Goal: Task Accomplishment & Management: Complete application form

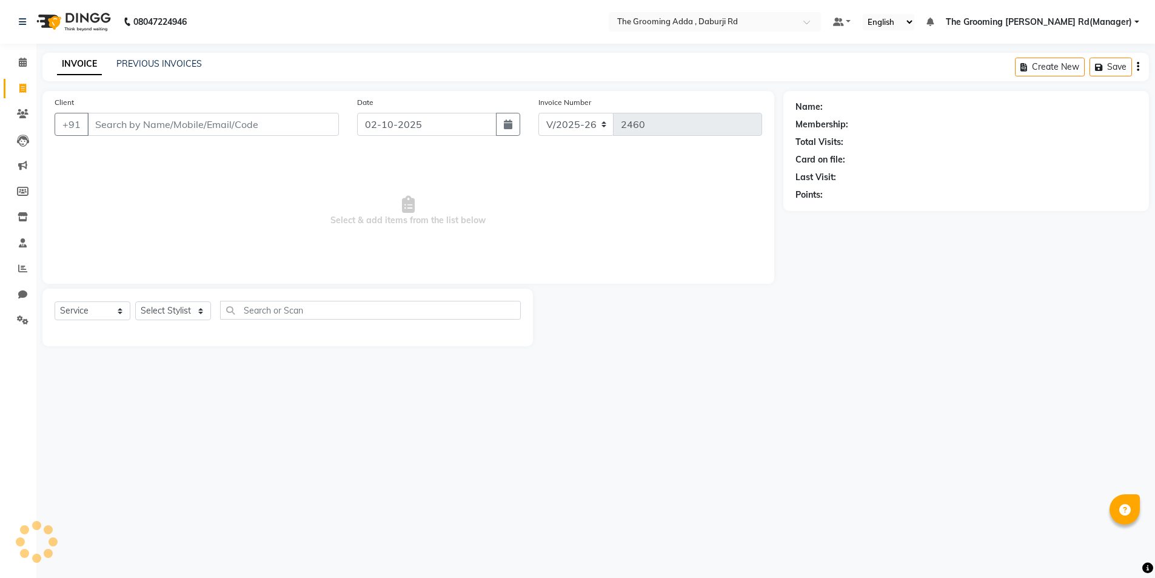
select select "8001"
select select "service"
click at [131, 133] on input "Client" at bounding box center [213, 124] width 252 height 23
type input "9738000039"
select select "1: Object"
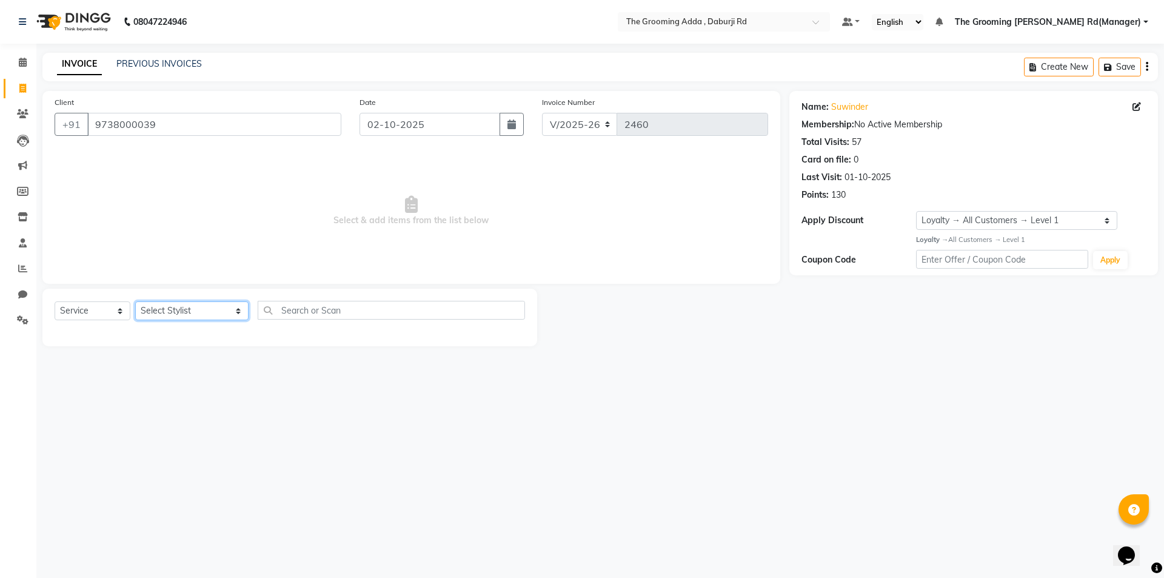
click at [163, 307] on select "Select Stylist [PERSON_NAME] [PERSON_NAME] [PERSON_NAME] [PERSON_NAME] [PERSON_…" at bounding box center [191, 310] width 113 height 19
select select "79351"
click at [135, 301] on select "Select Stylist [PERSON_NAME] [PERSON_NAME] [PERSON_NAME] [PERSON_NAME] [PERSON_…" at bounding box center [191, 310] width 113 height 19
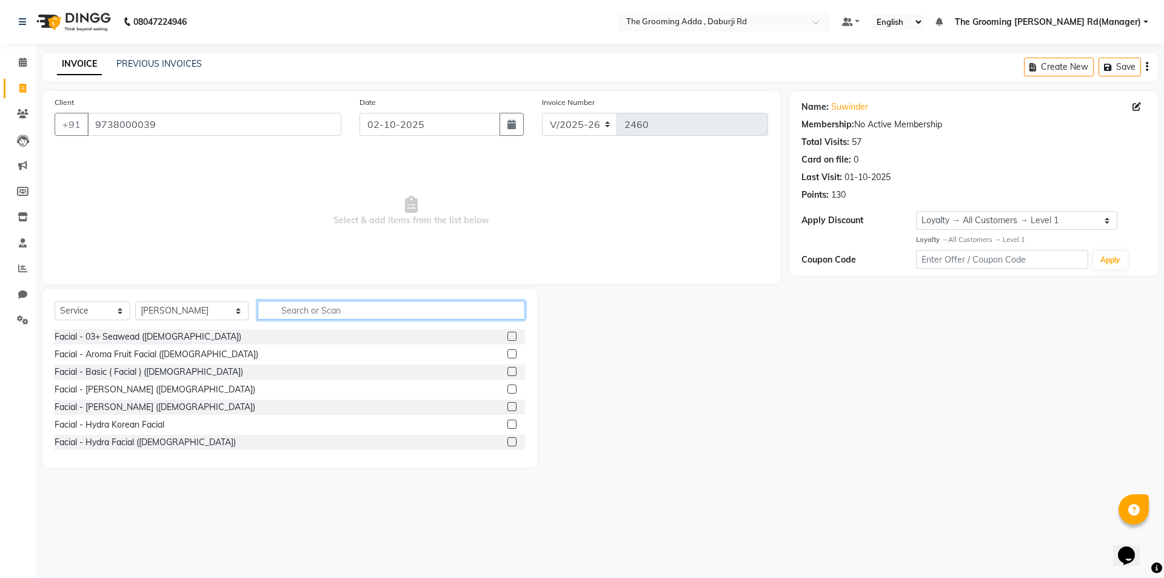
click at [279, 315] on input "text" at bounding box center [391, 310] width 267 height 19
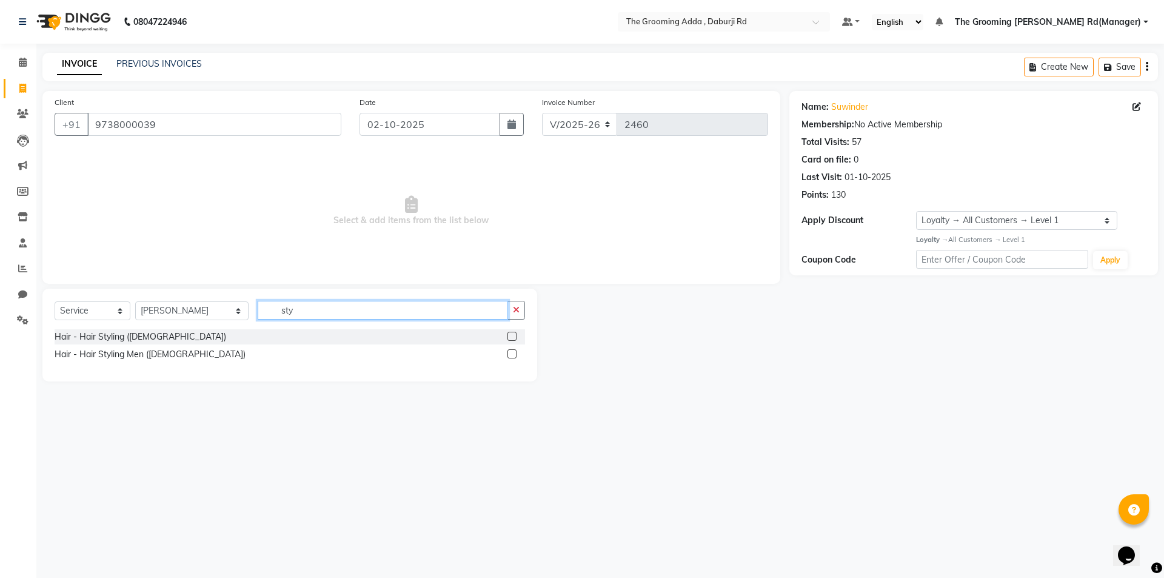
type input "sty"
click at [514, 351] on label at bounding box center [511, 353] width 9 height 9
click at [514, 351] on input "checkbox" at bounding box center [511, 354] width 8 height 8
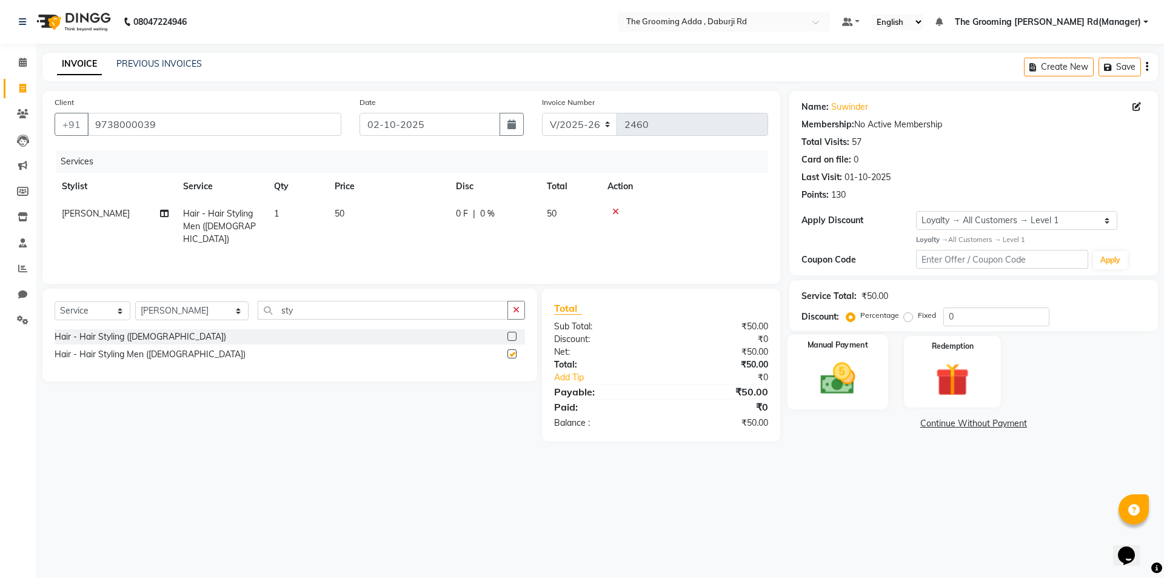
checkbox input "false"
click at [845, 348] on label "Manual Payment" at bounding box center [837, 345] width 61 height 12
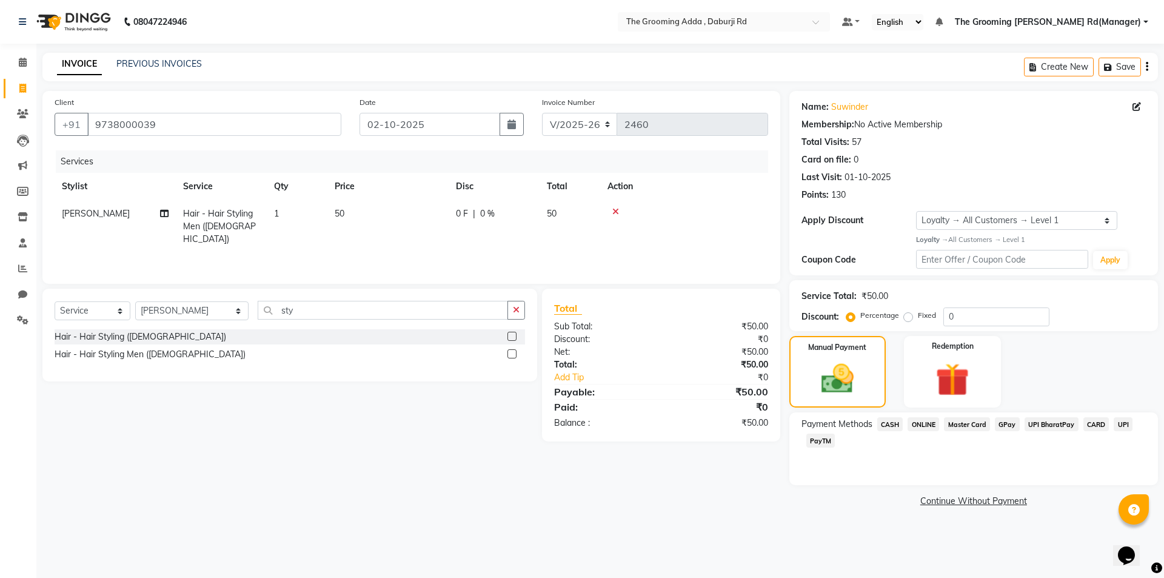
click at [878, 421] on span "CASH" at bounding box center [890, 424] width 26 height 14
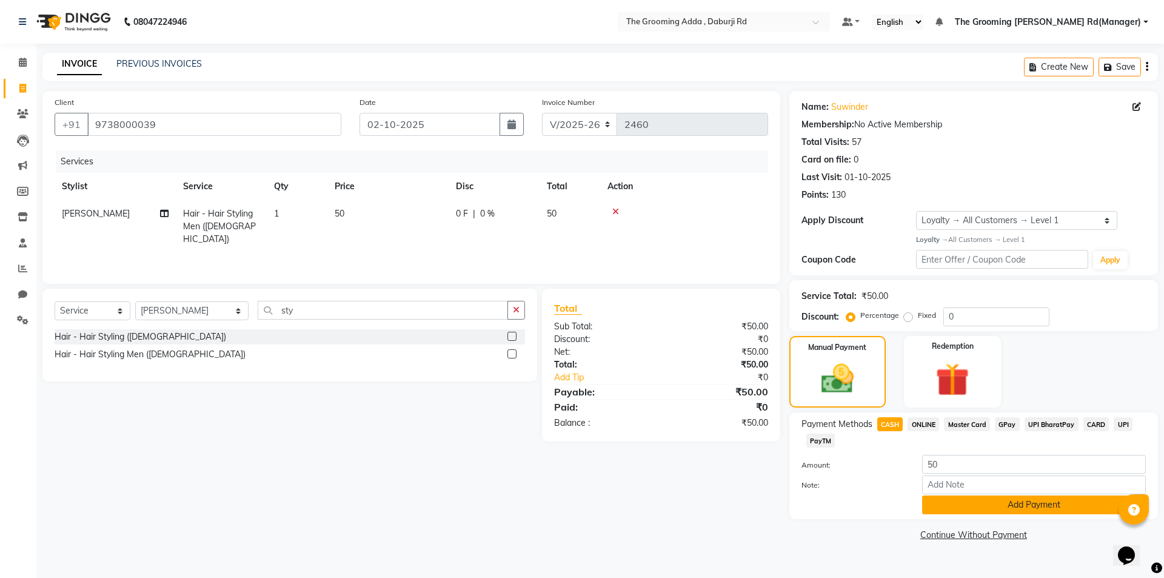
click at [954, 509] on button "Add Payment" at bounding box center [1034, 504] width 224 height 19
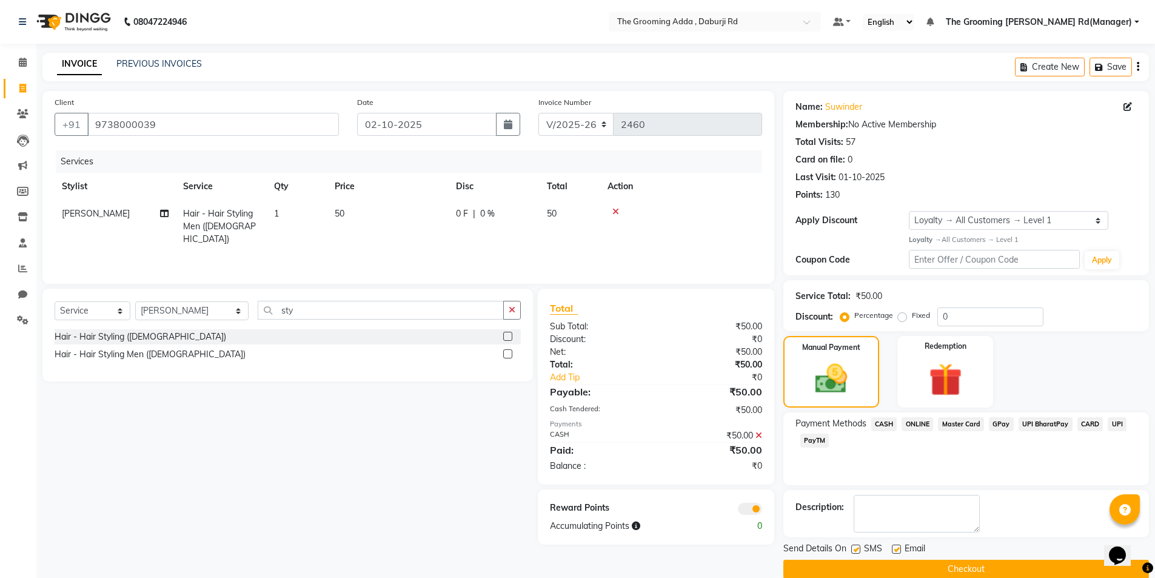
click at [894, 548] on label at bounding box center [895, 548] width 9 height 9
click at [894, 548] on input "checkbox" at bounding box center [895, 549] width 8 height 8
checkbox input "false"
click at [856, 546] on label at bounding box center [855, 548] width 9 height 9
click at [856, 546] on input "checkbox" at bounding box center [855, 549] width 8 height 8
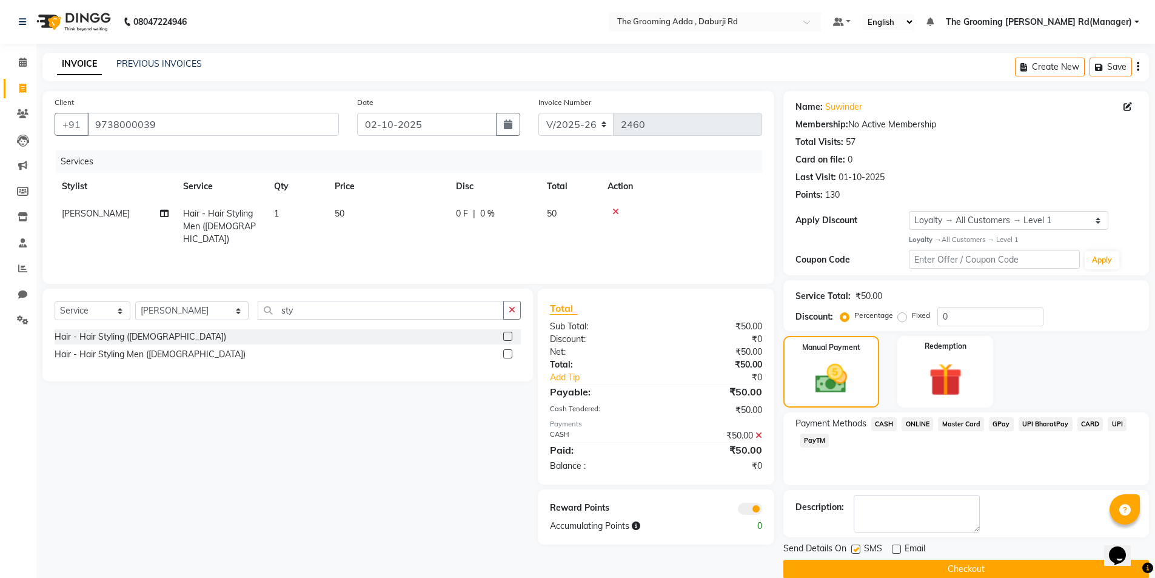
checkbox input "false"
click at [870, 572] on button "Checkout" at bounding box center [965, 568] width 365 height 19
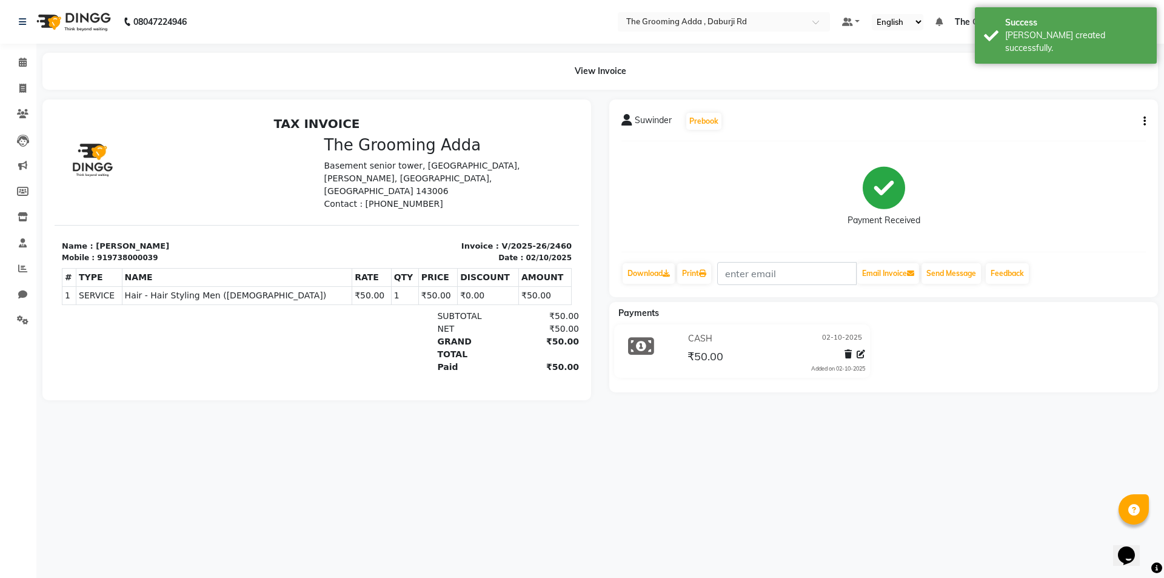
select select "service"
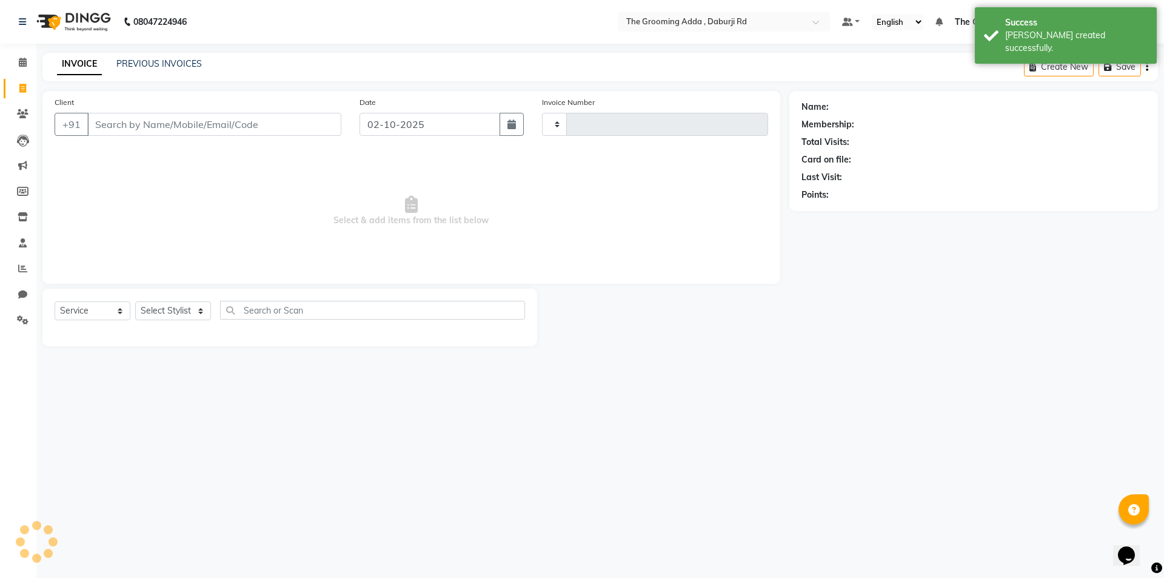
type input "2461"
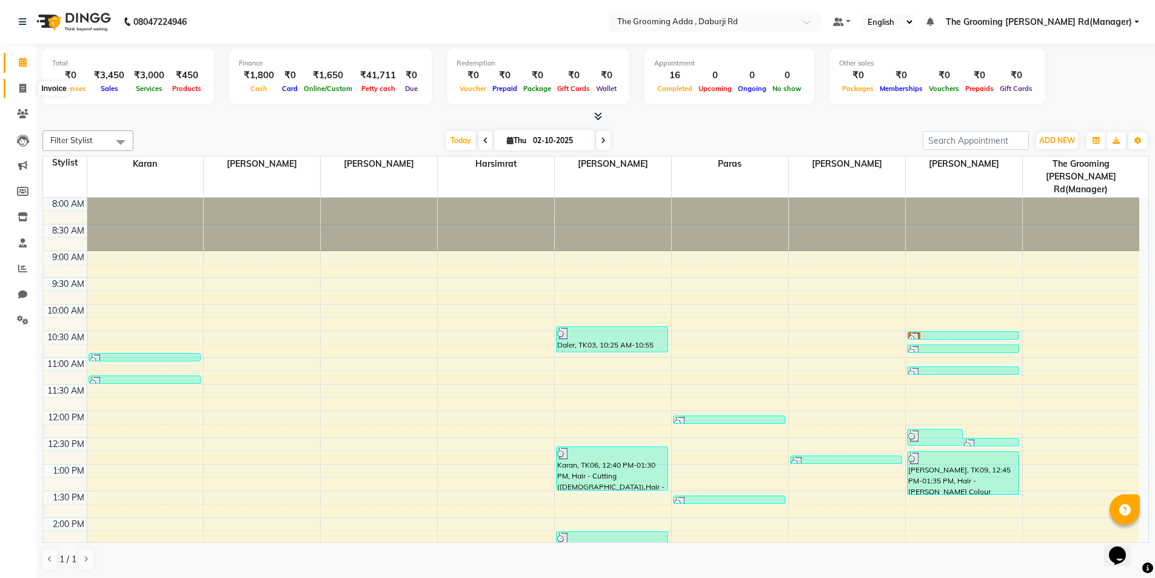
click at [32, 89] on span at bounding box center [22, 89] width 21 height 14
select select "service"
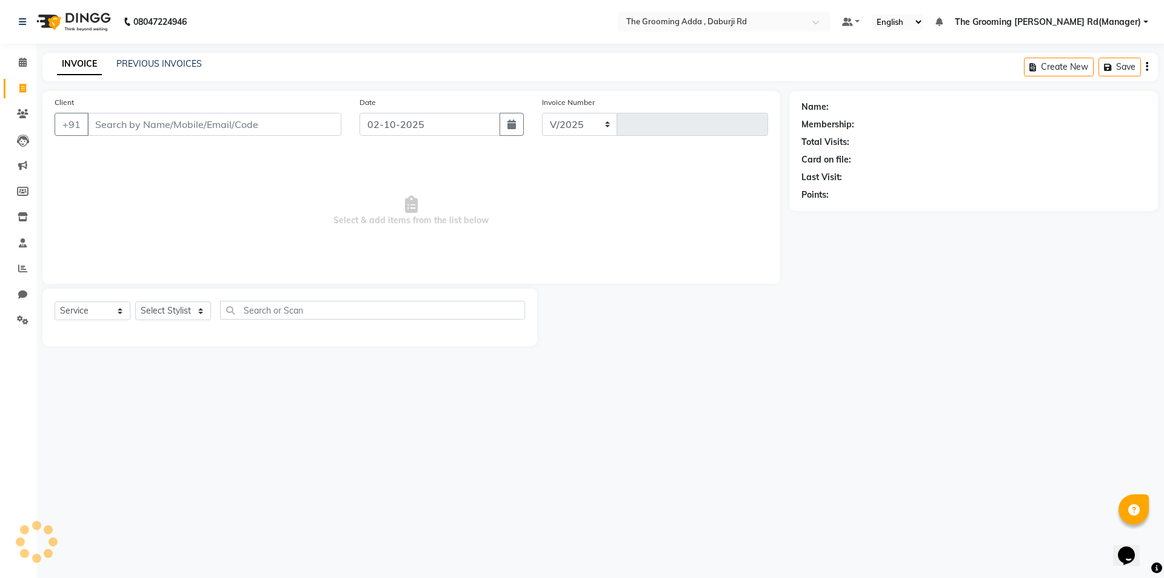
select select "8001"
type input "2461"
click at [125, 116] on input "Client" at bounding box center [214, 124] width 254 height 23
type input "8196844944"
select select "1: Object"
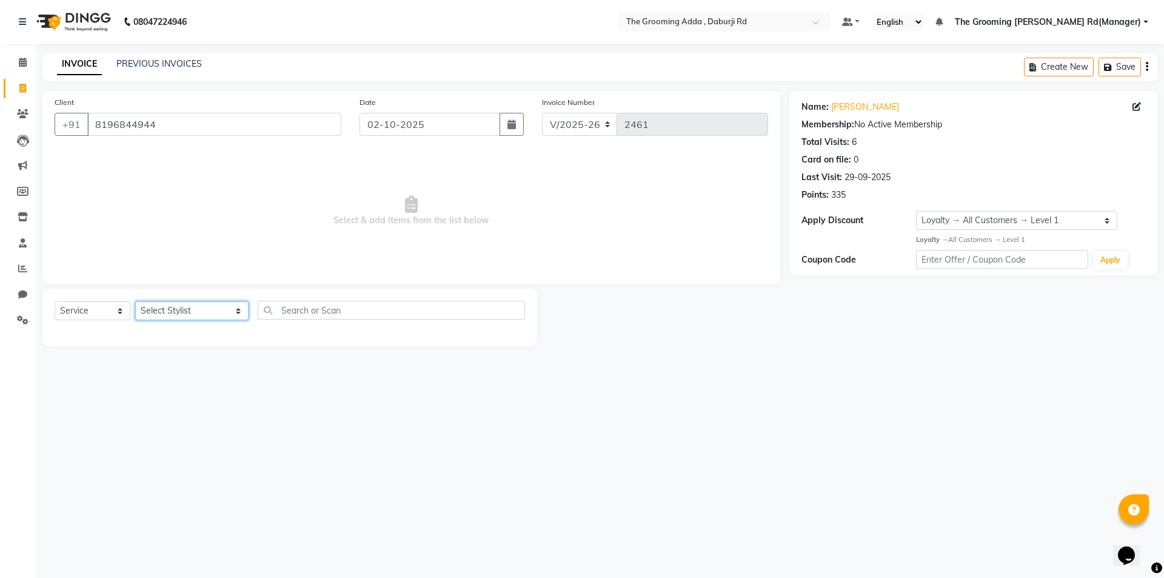
drag, startPoint x: 186, startPoint y: 309, endPoint x: 186, endPoint y: 319, distance: 9.7
click at [186, 309] on select "Select Stylist [PERSON_NAME] [PERSON_NAME] [PERSON_NAME] [PERSON_NAME] [PERSON_…" at bounding box center [191, 310] width 113 height 19
select select "79353"
click at [135, 301] on select "Select Stylist [PERSON_NAME] [PERSON_NAME] [PERSON_NAME] [PERSON_NAME] [PERSON_…" at bounding box center [191, 310] width 113 height 19
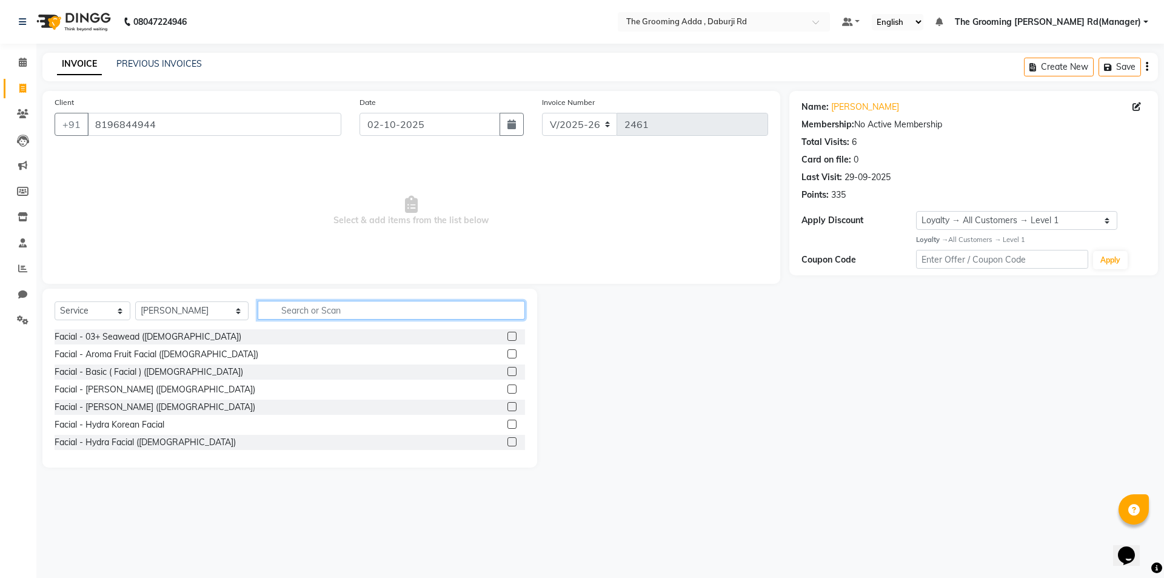
click at [298, 304] on input "text" at bounding box center [391, 310] width 267 height 19
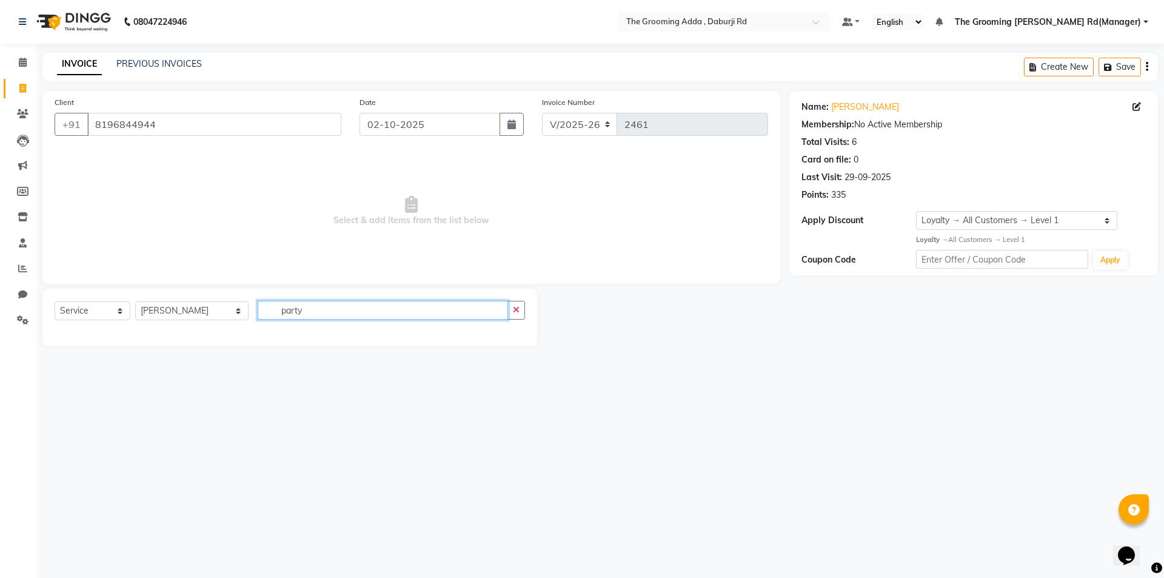
click at [339, 318] on input "party" at bounding box center [383, 310] width 250 height 19
type input "p"
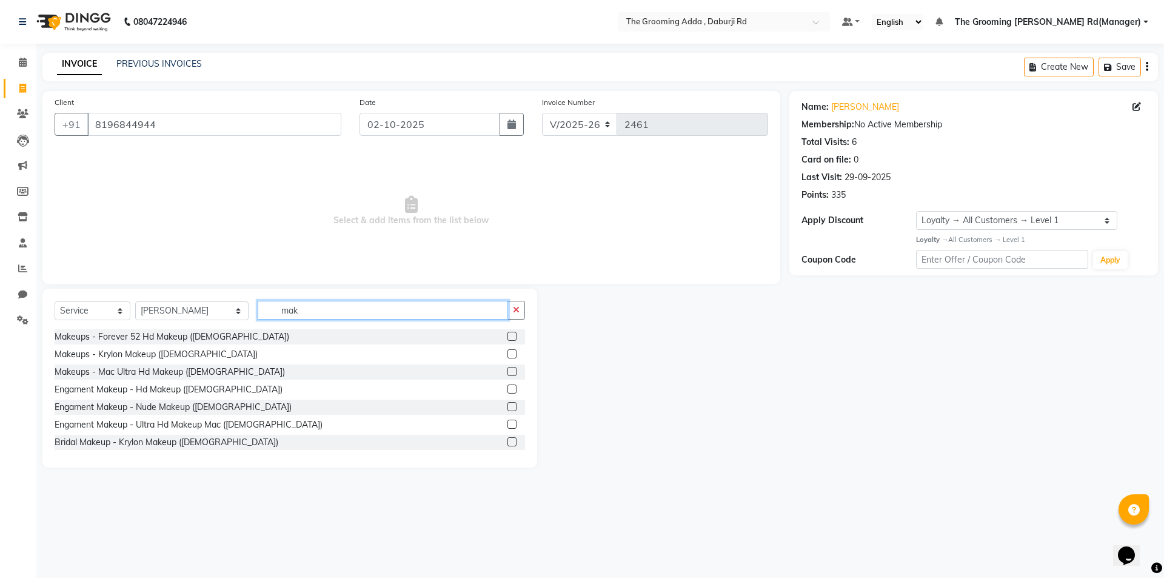
type input "mak"
click at [507, 333] on label at bounding box center [511, 336] width 9 height 9
click at [507, 333] on input "checkbox" at bounding box center [511, 337] width 8 height 8
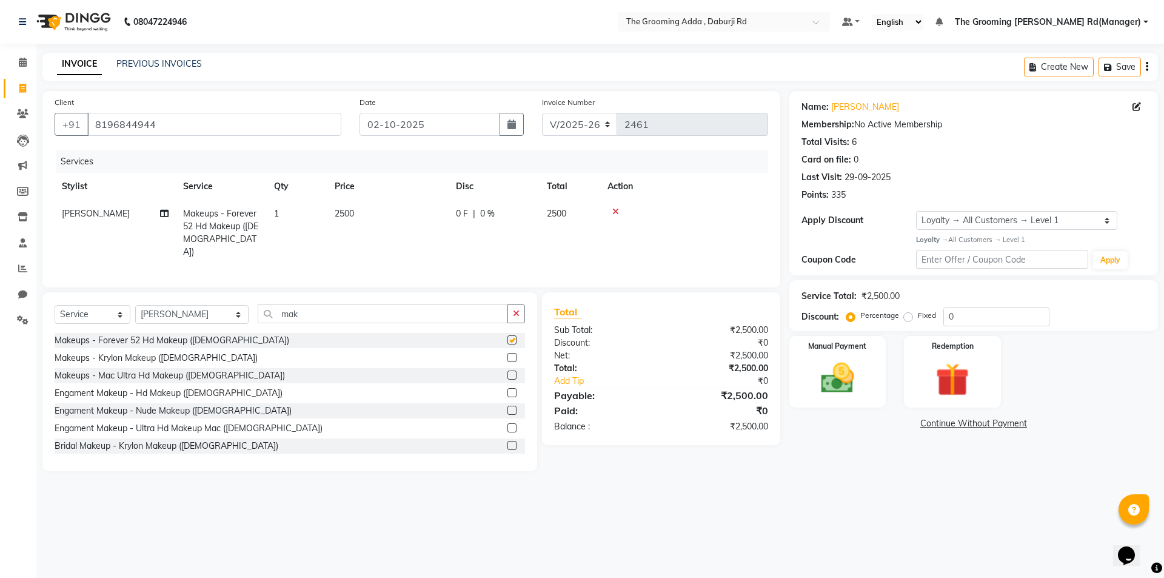
checkbox input "false"
click at [162, 214] on icon at bounding box center [164, 213] width 8 height 8
select select "79353"
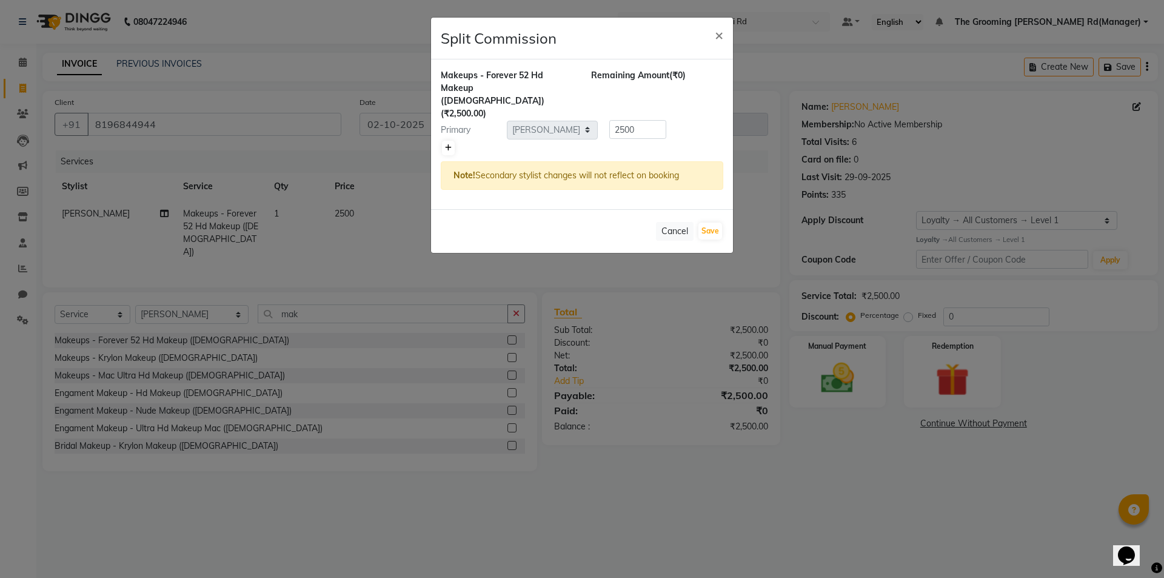
click at [450, 144] on icon at bounding box center [448, 147] width 7 height 7
type input "1250"
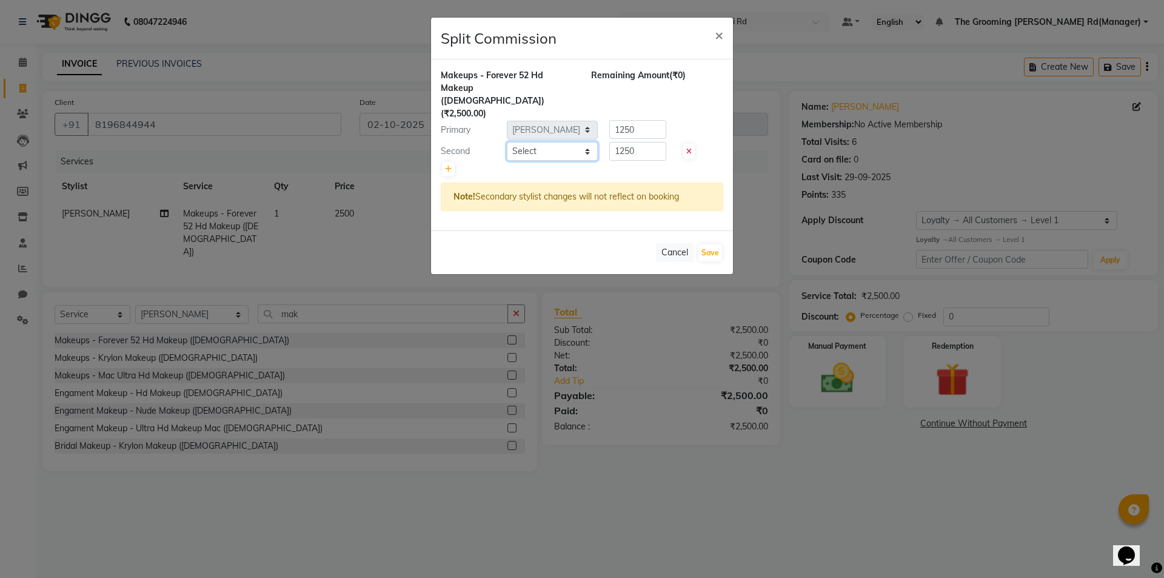
click at [530, 142] on select "Select [PERSON_NAME] [PERSON_NAME] [PERSON_NAME] [PERSON_NAME] [PERSON_NAME] [P…" at bounding box center [552, 151] width 91 height 19
select select "79344"
click at [507, 142] on select "Select [PERSON_NAME] [PERSON_NAME] [PERSON_NAME] [PERSON_NAME] [PERSON_NAME] [P…" at bounding box center [552, 151] width 91 height 19
click at [705, 244] on button "Save" at bounding box center [710, 252] width 24 height 17
select select "Select"
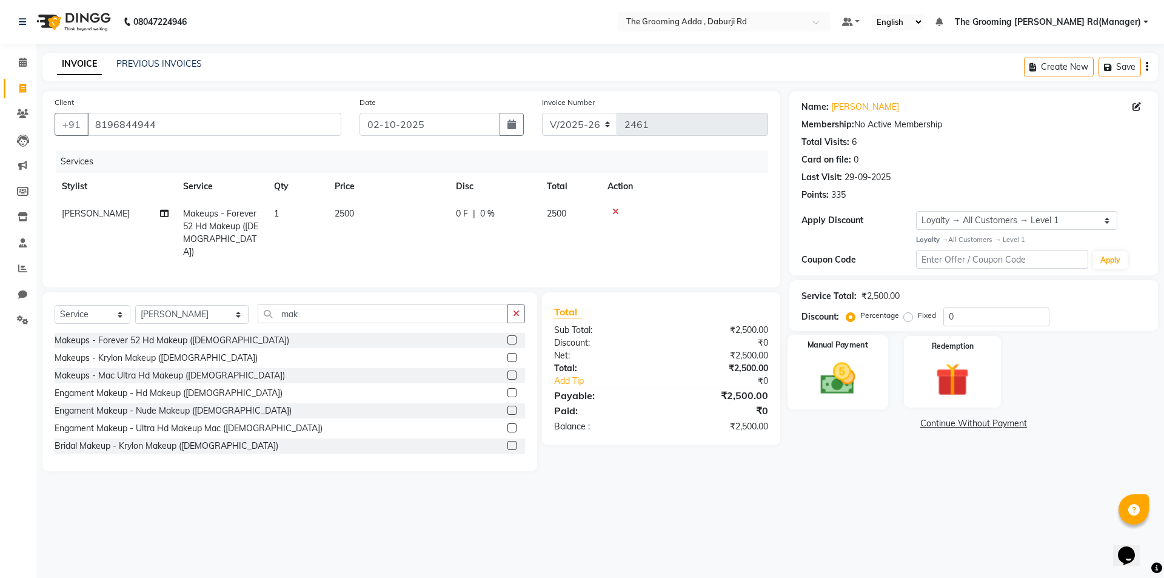
click at [827, 377] on img at bounding box center [837, 378] width 56 height 40
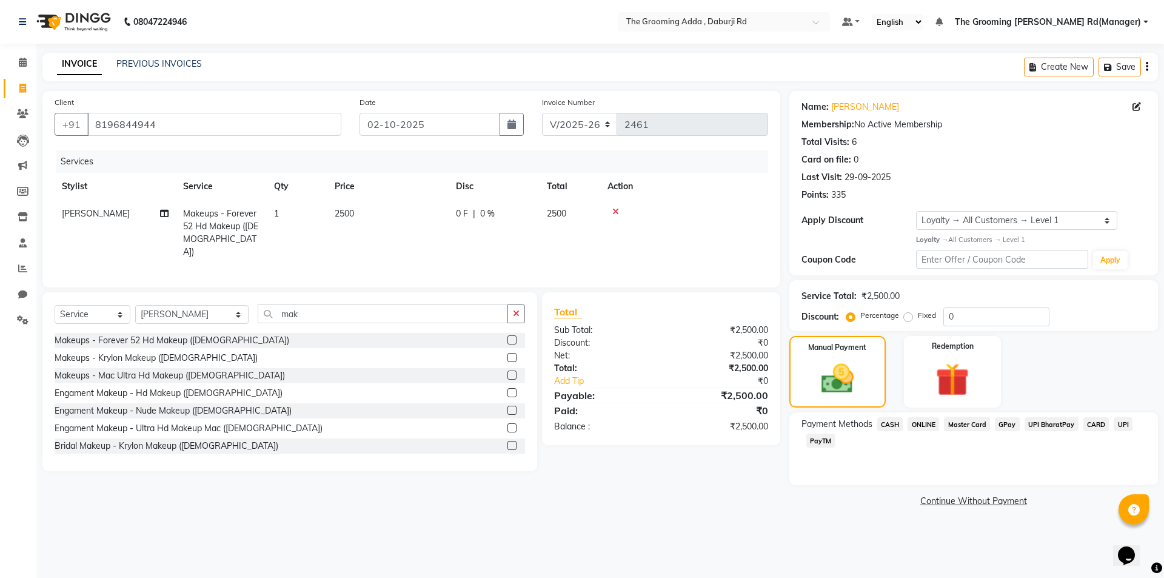
click at [887, 422] on span "CASH" at bounding box center [890, 424] width 26 height 14
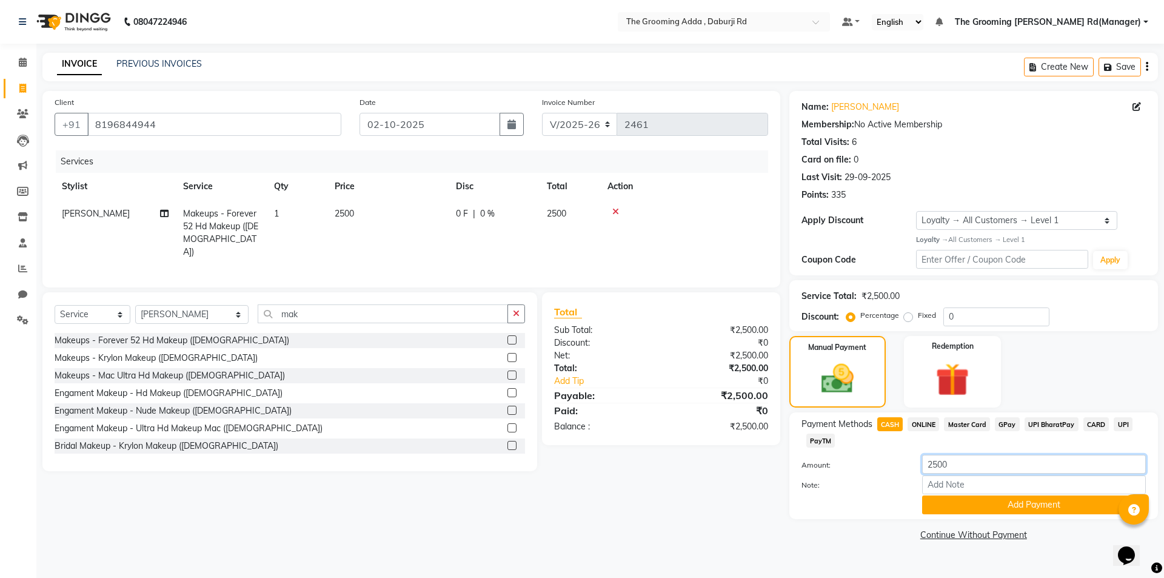
click at [955, 465] on input "2500" at bounding box center [1034, 464] width 224 height 19
type input "2000"
click at [1026, 506] on button "Add Payment" at bounding box center [1034, 504] width 224 height 19
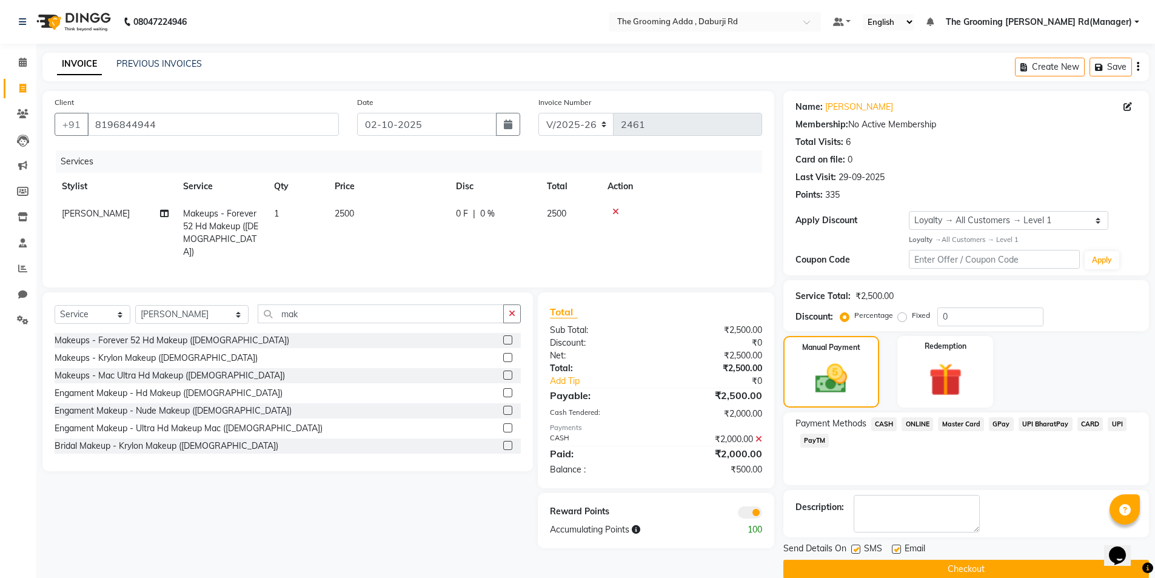
click at [913, 425] on span "ONLINE" at bounding box center [917, 424] width 32 height 14
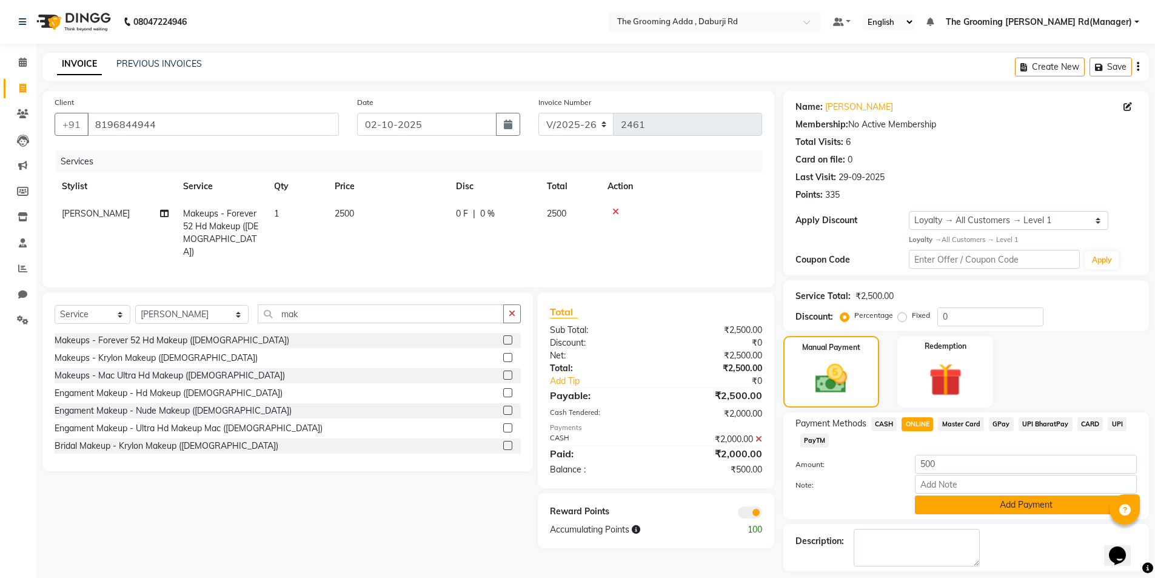
click at [955, 504] on button "Add Payment" at bounding box center [1026, 504] width 222 height 19
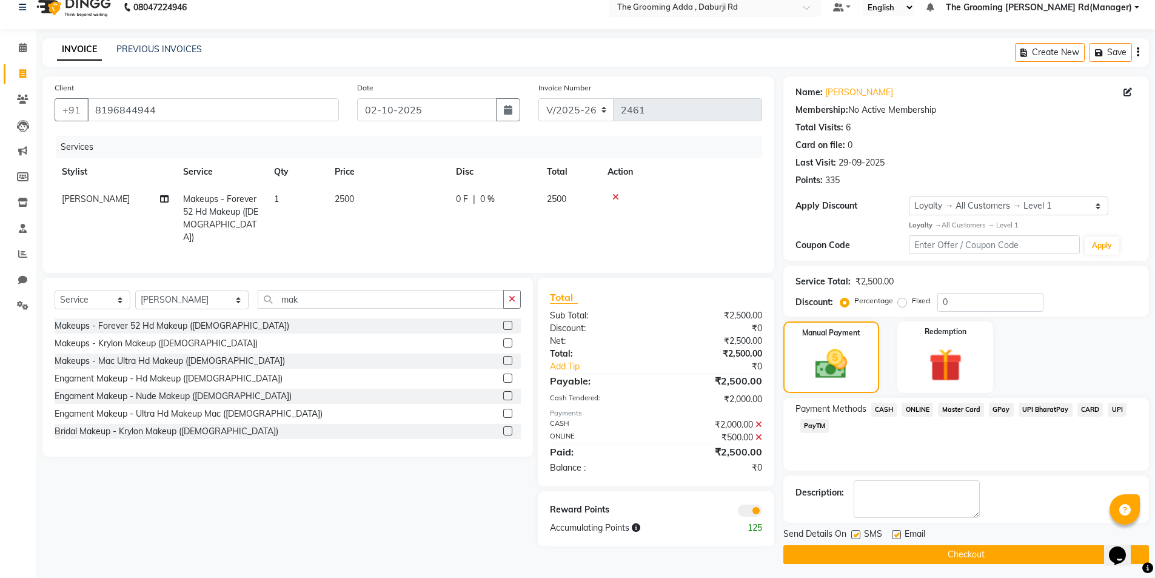
scroll to position [19, 0]
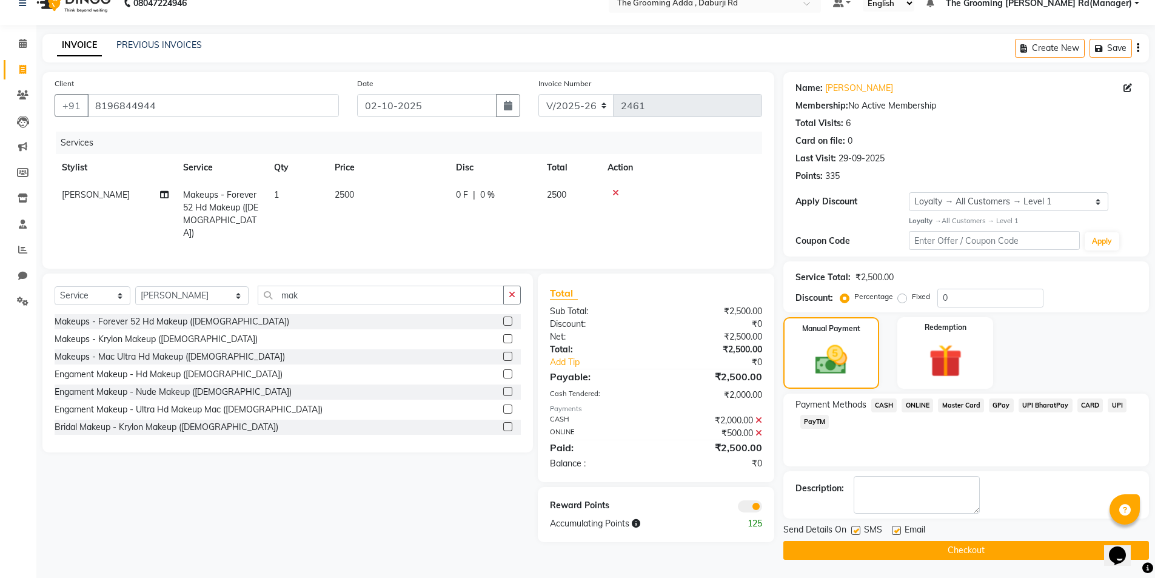
drag, startPoint x: 895, startPoint y: 530, endPoint x: 807, endPoint y: 534, distance: 88.0
click at [893, 530] on label at bounding box center [895, 529] width 9 height 9
click at [893, 530] on input "checkbox" at bounding box center [895, 531] width 8 height 8
checkbox input "false"
click at [856, 530] on label at bounding box center [855, 529] width 9 height 9
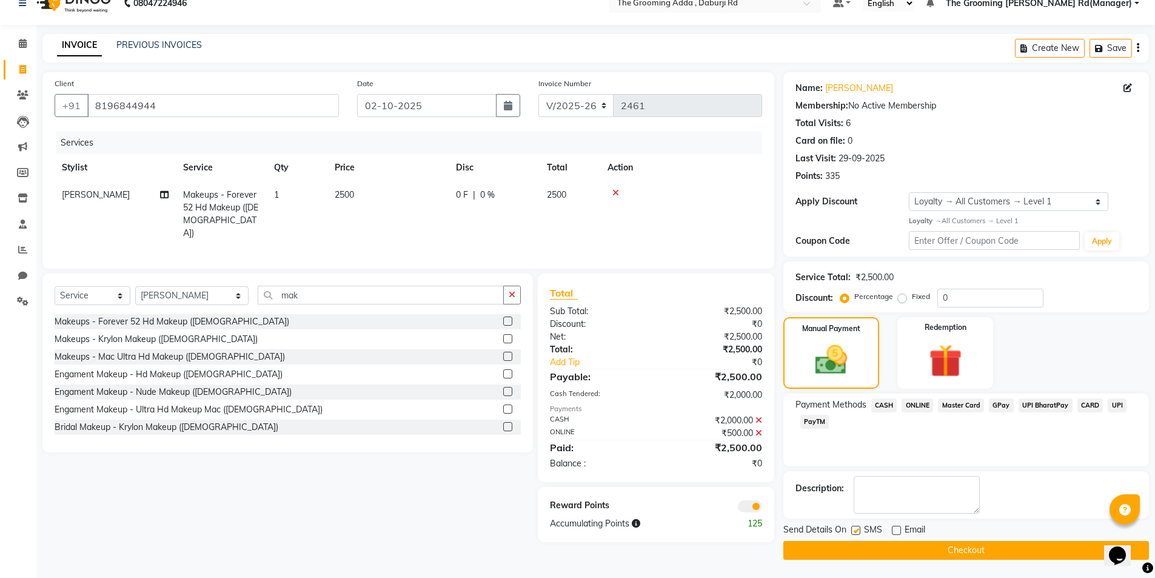
click at [856, 530] on input "checkbox" at bounding box center [855, 531] width 8 height 8
checkbox input "false"
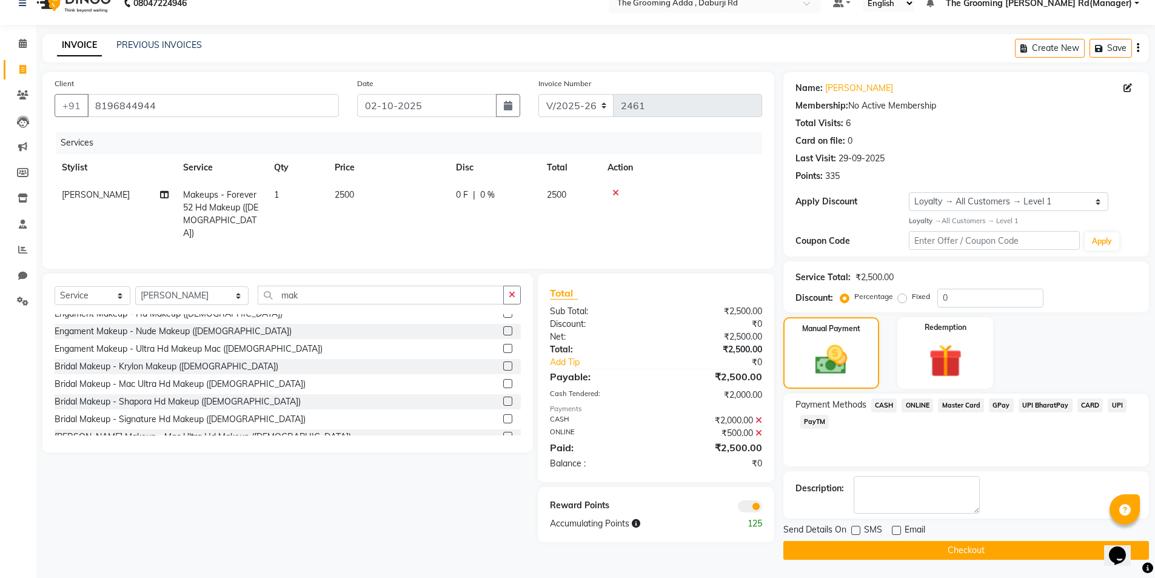
scroll to position [0, 0]
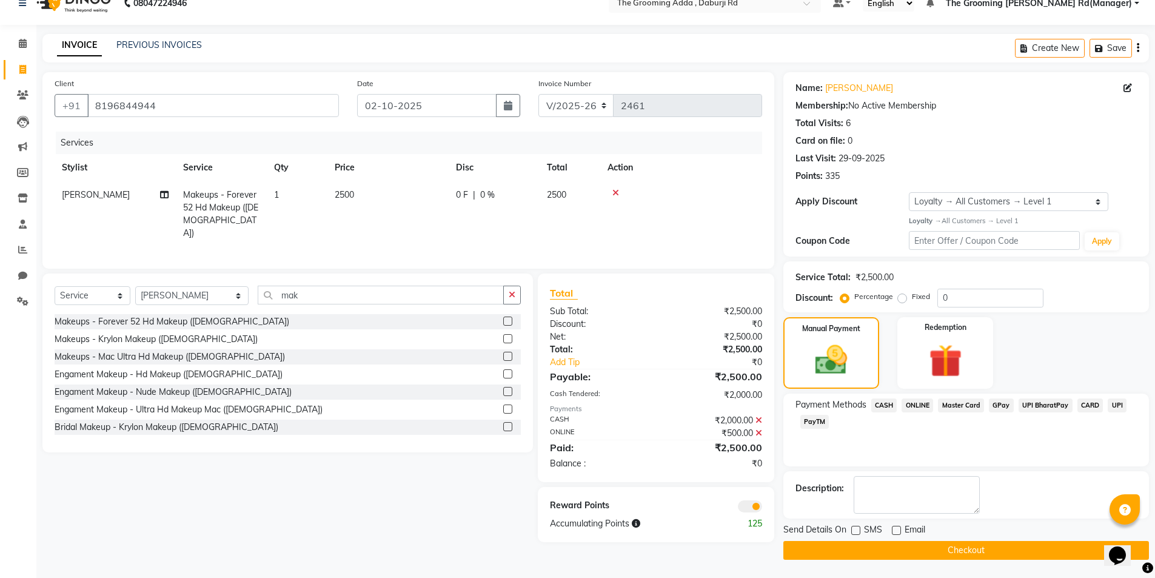
click at [861, 556] on button "Checkout" at bounding box center [965, 550] width 365 height 19
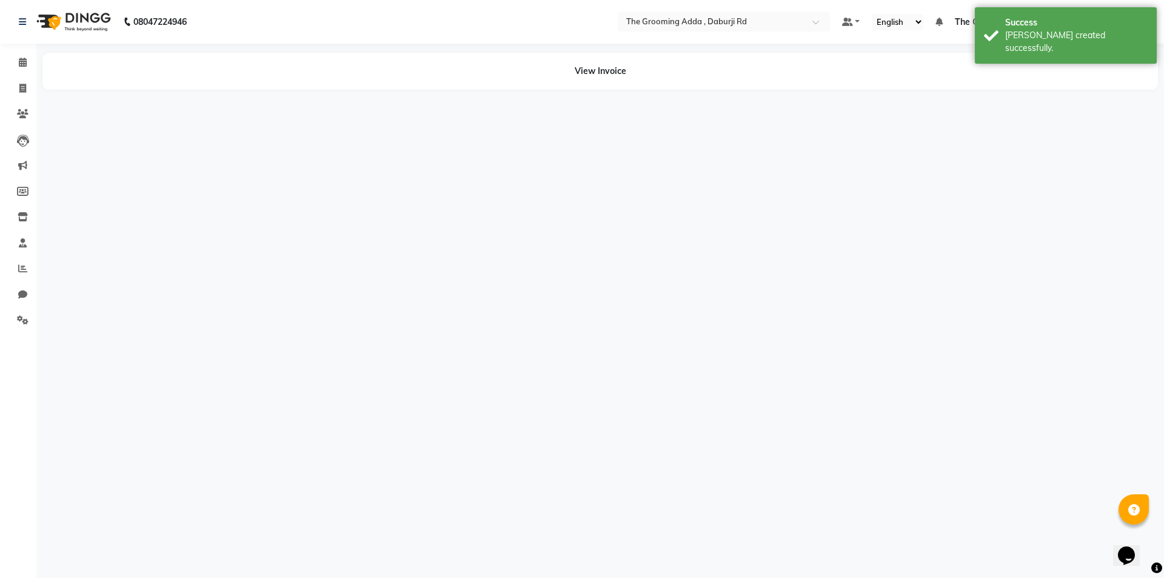
select select "79353"
select select "79344"
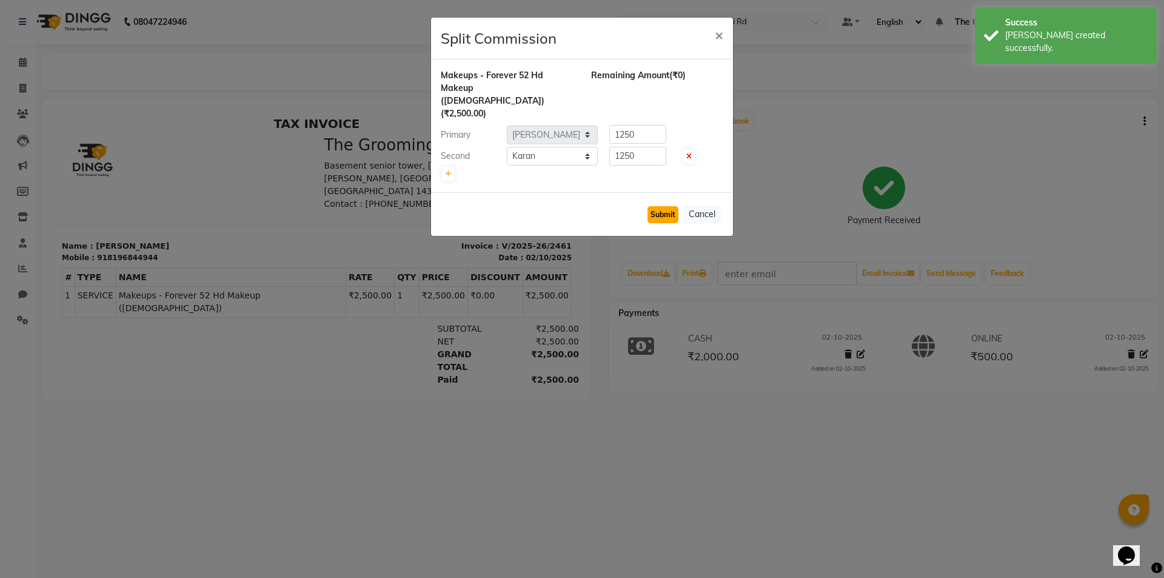
click at [663, 206] on button "Submit" at bounding box center [662, 214] width 31 height 17
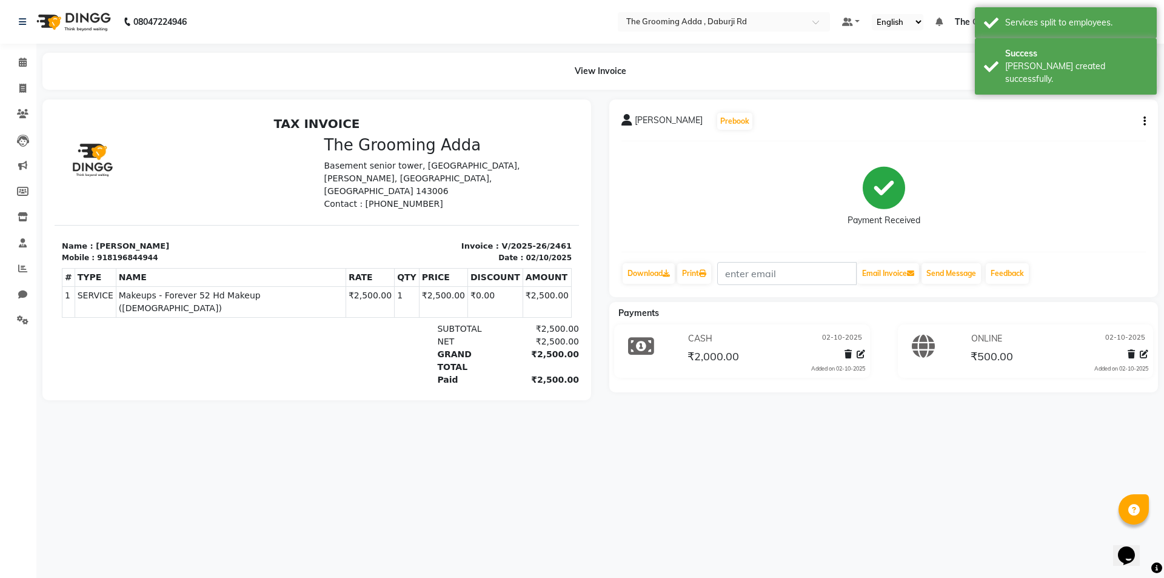
select select "service"
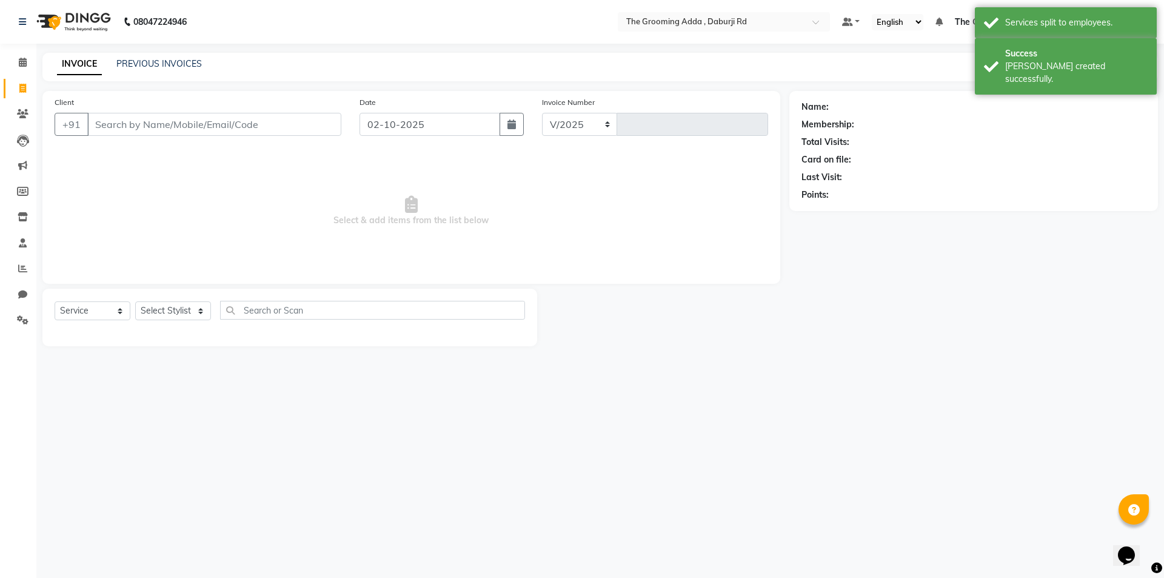
select select "8001"
type input "2462"
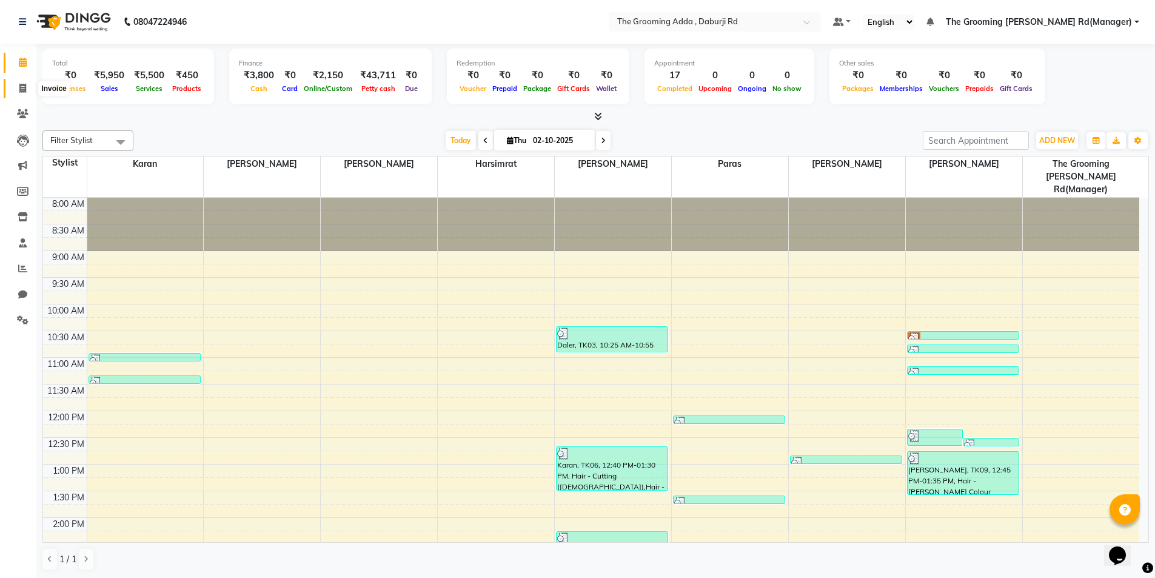
click at [18, 85] on span at bounding box center [22, 89] width 21 height 14
select select "service"
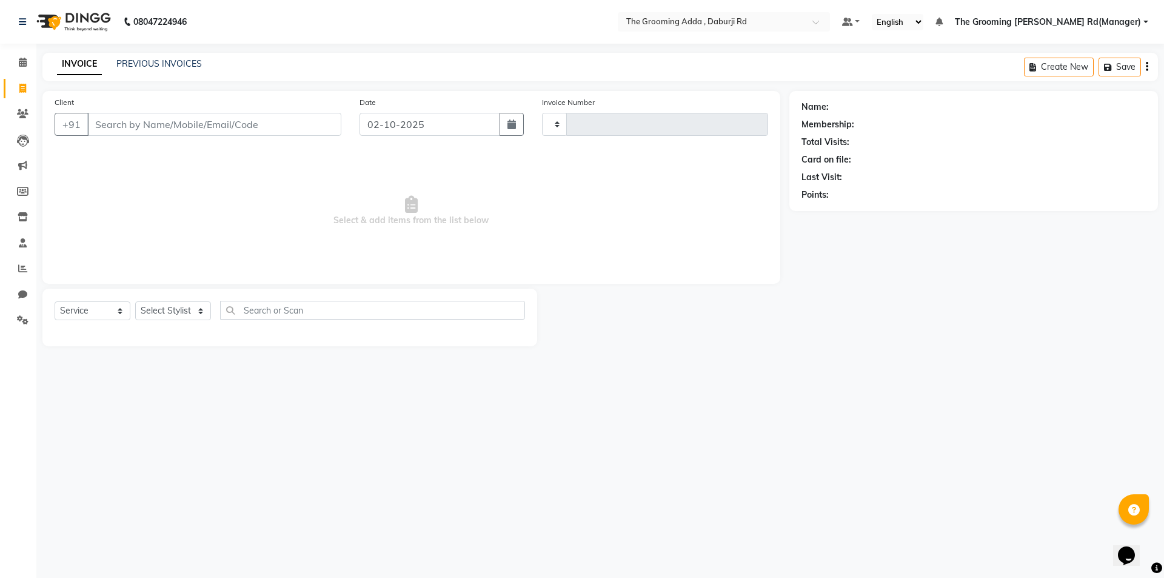
type input "2462"
select select "8001"
click at [165, 129] on input "Client" at bounding box center [214, 124] width 254 height 23
type input "9463436484"
select select "1: Object"
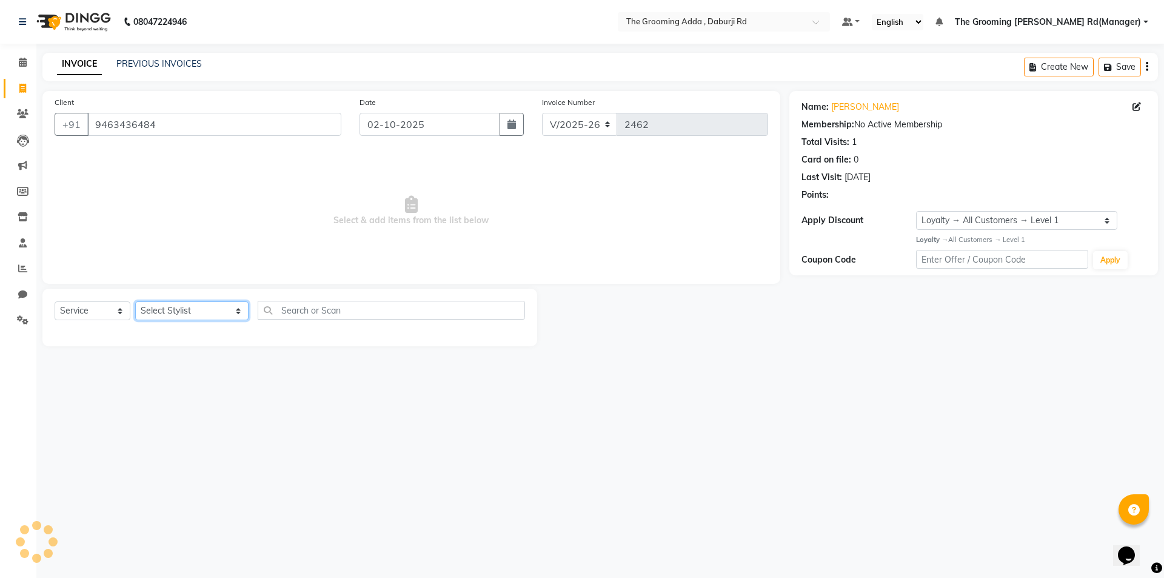
click at [181, 301] on select "Select Stylist [PERSON_NAME] [PERSON_NAME] [PERSON_NAME] [PERSON_NAME] [PERSON_…" at bounding box center [191, 310] width 113 height 19
select select "79350"
click at [135, 301] on select "Select Stylist [PERSON_NAME] [PERSON_NAME] [PERSON_NAME] [PERSON_NAME] [PERSON_…" at bounding box center [191, 310] width 113 height 19
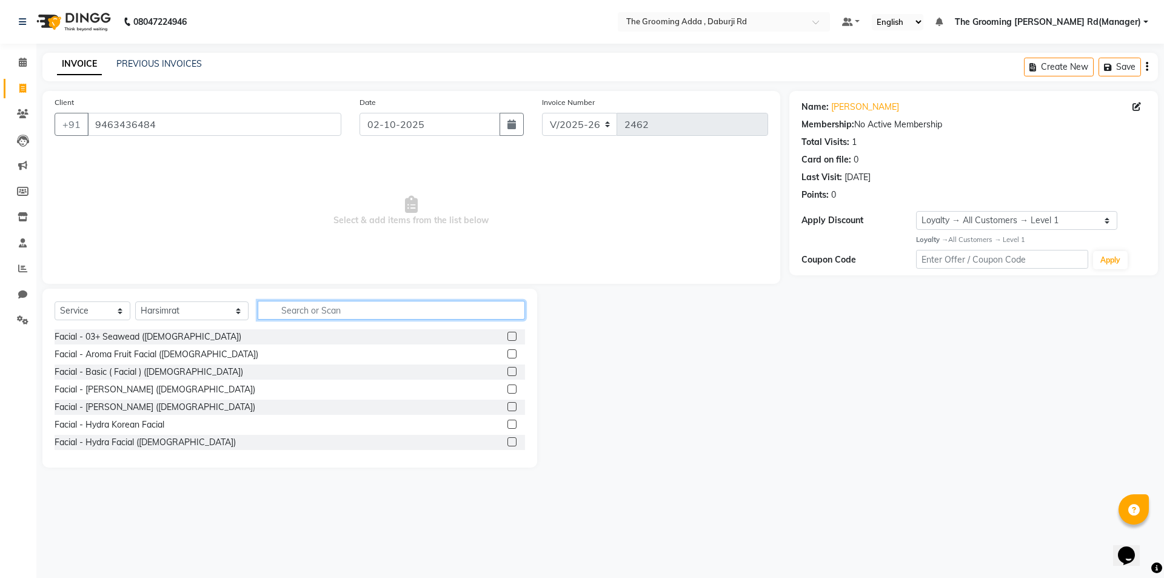
click at [282, 305] on input "text" at bounding box center [391, 310] width 267 height 19
type input "thread"
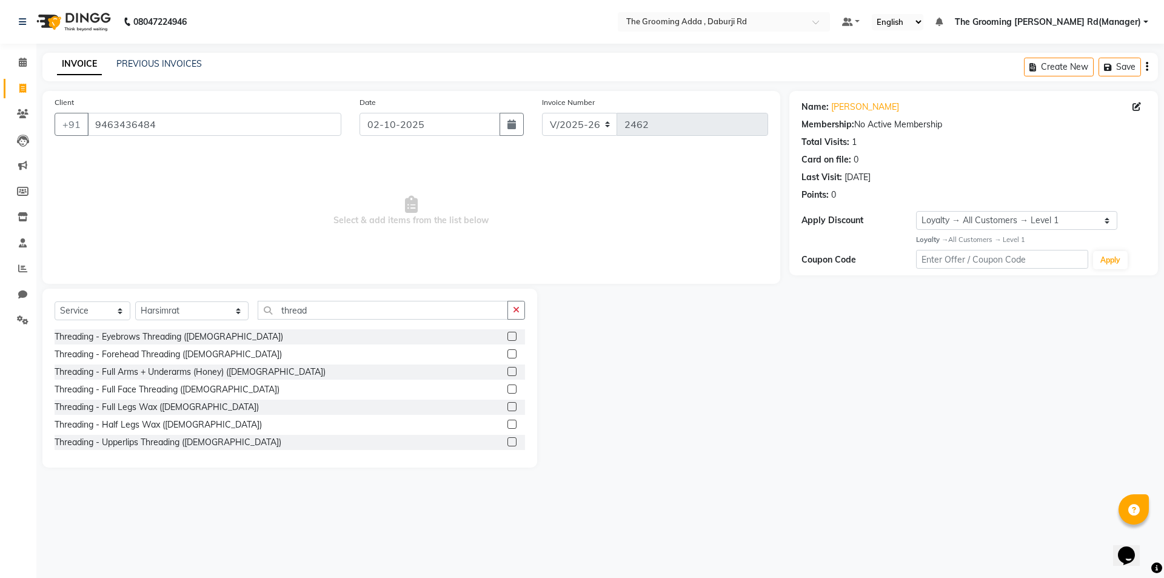
drag, startPoint x: 501, startPoint y: 387, endPoint x: 511, endPoint y: 389, distance: 9.9
click at [507, 389] on label at bounding box center [511, 388] width 9 height 9
click at [507, 389] on input "checkbox" at bounding box center [511, 389] width 8 height 8
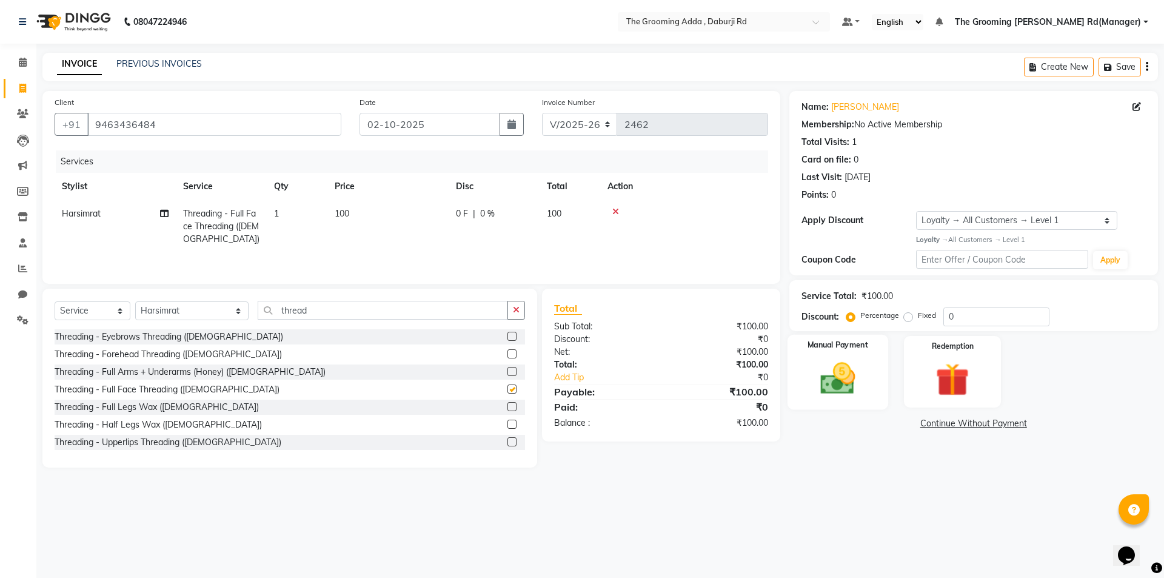
checkbox input "false"
click at [853, 379] on img at bounding box center [837, 378] width 56 height 40
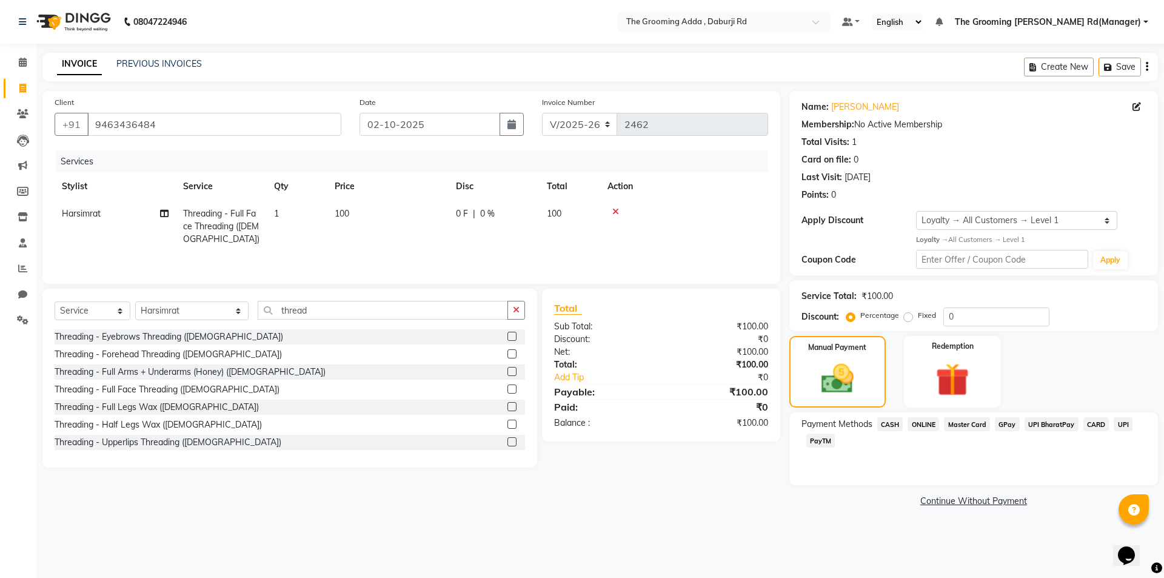
click at [888, 424] on span "CASH" at bounding box center [890, 424] width 26 height 14
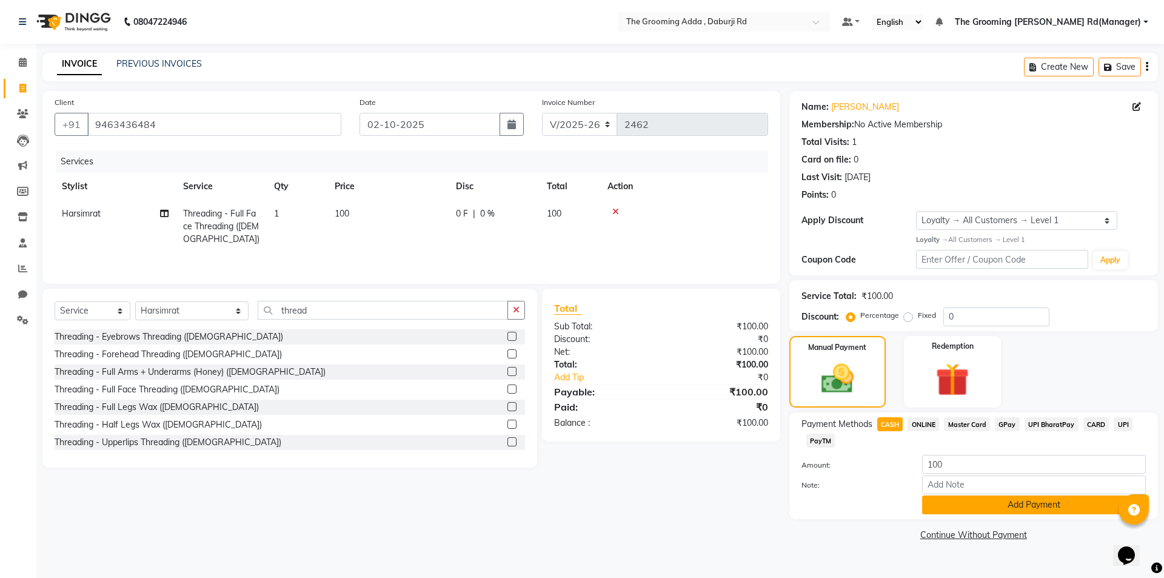
click at [950, 503] on button "Add Payment" at bounding box center [1034, 504] width 224 height 19
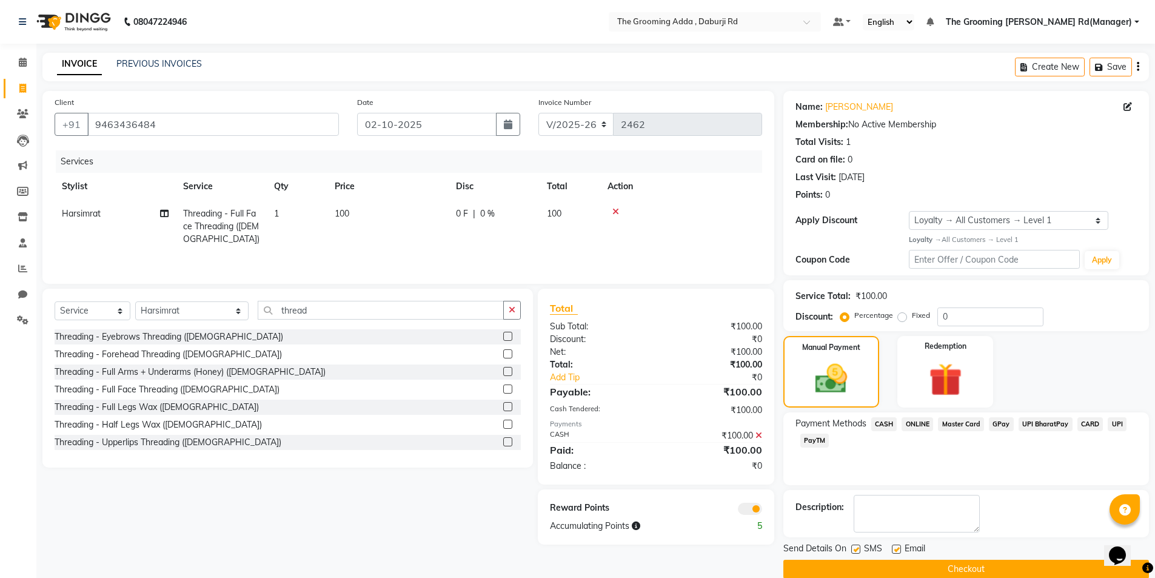
click at [896, 546] on label at bounding box center [895, 548] width 9 height 9
click at [896, 546] on input "checkbox" at bounding box center [895, 549] width 8 height 8
checkbox input "false"
click at [856, 550] on label at bounding box center [855, 548] width 9 height 9
click at [856, 550] on input "checkbox" at bounding box center [855, 549] width 8 height 8
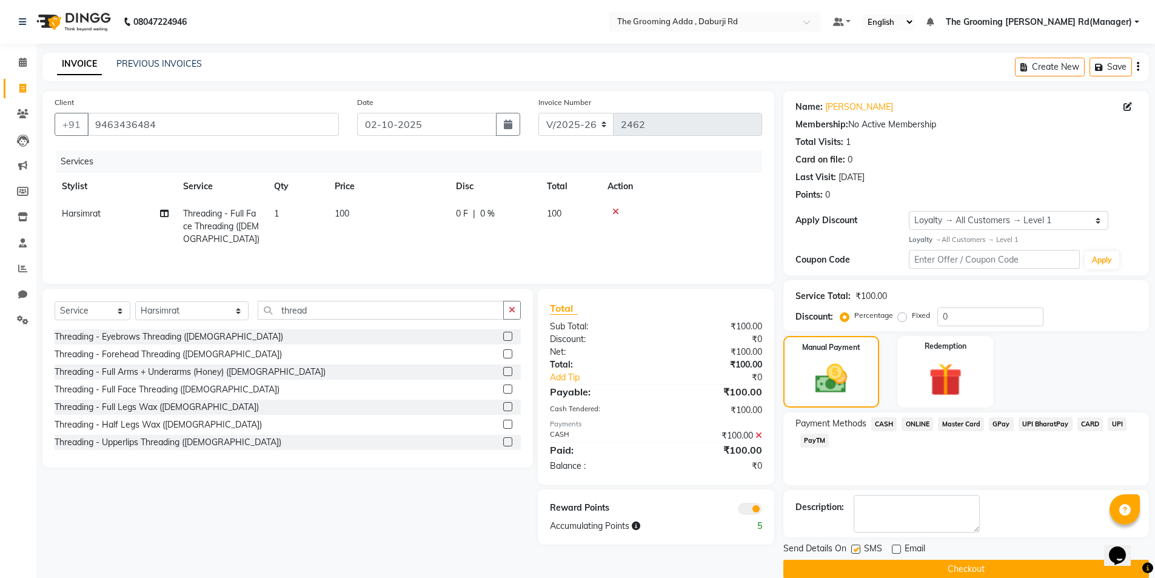
checkbox input "false"
click at [858, 563] on button "Checkout" at bounding box center [965, 568] width 365 height 19
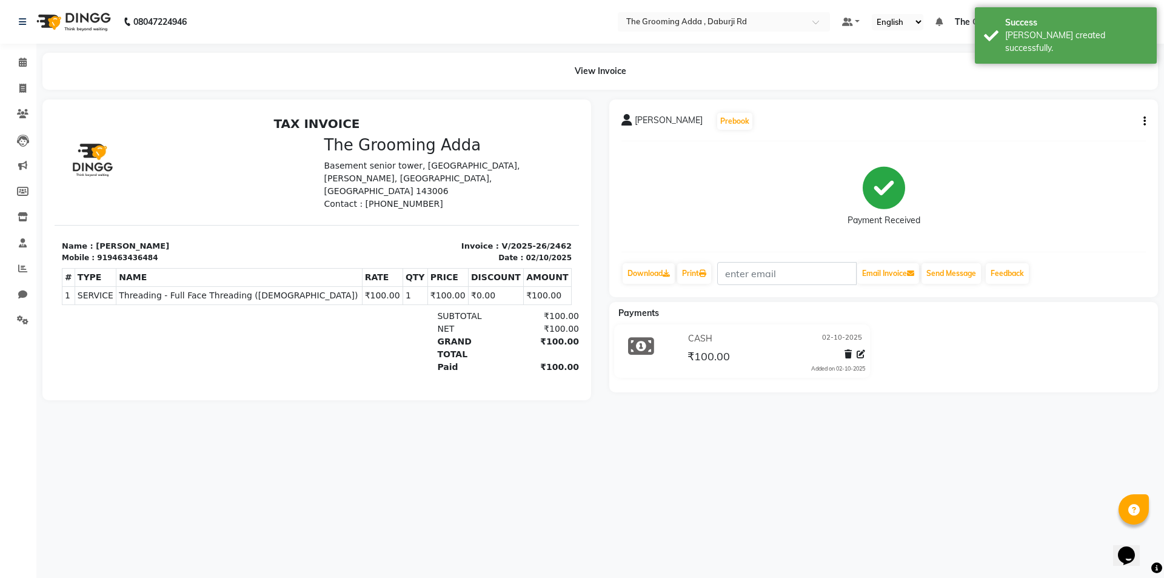
select select "service"
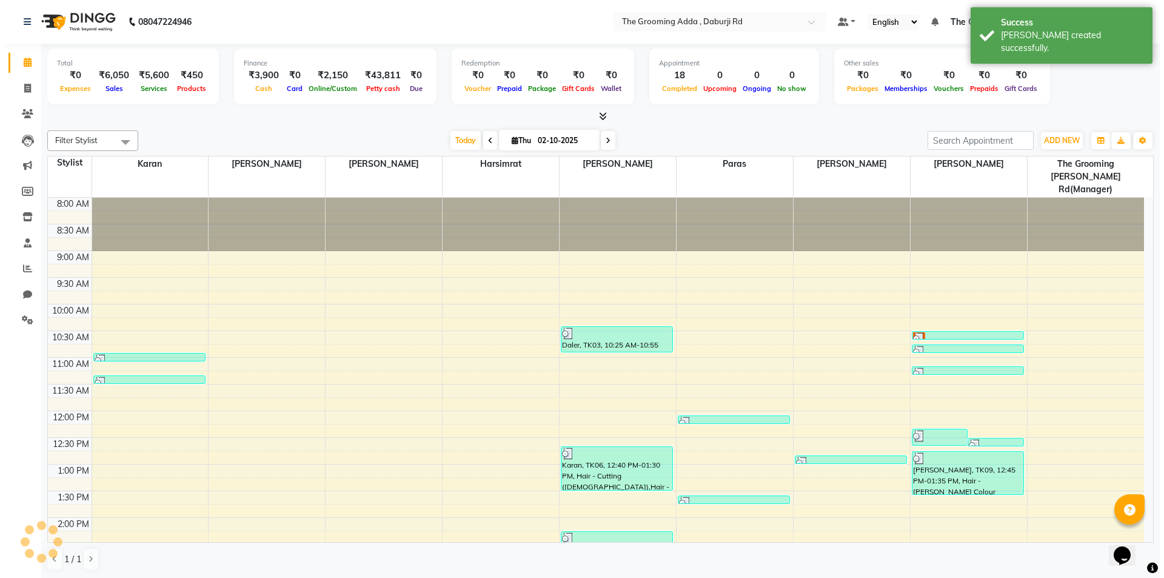
scroll to position [313, 0]
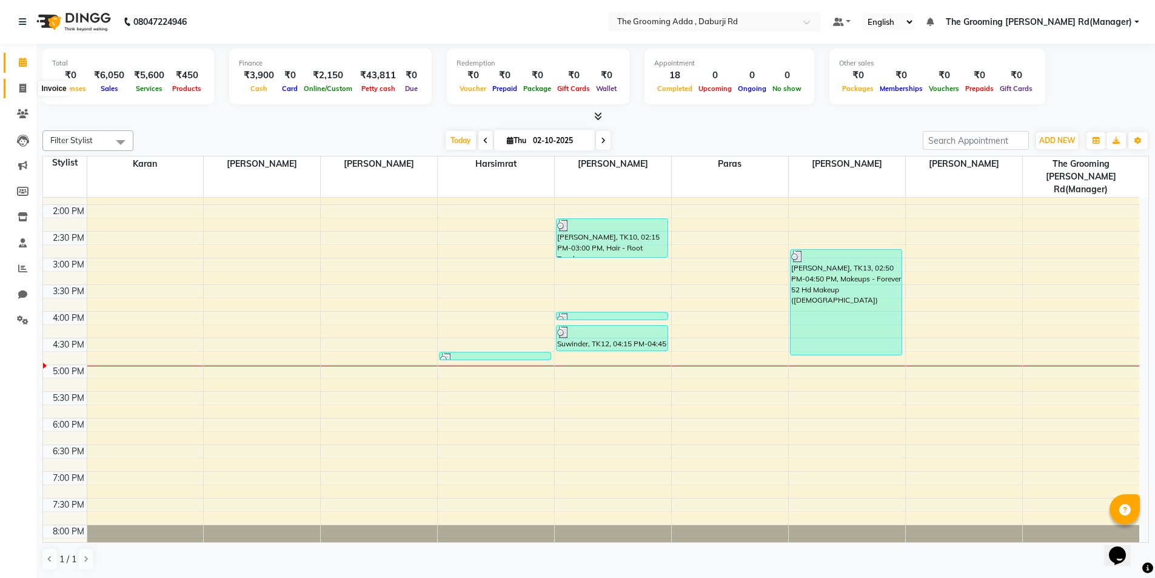
click at [27, 90] on span at bounding box center [22, 89] width 21 height 14
select select "service"
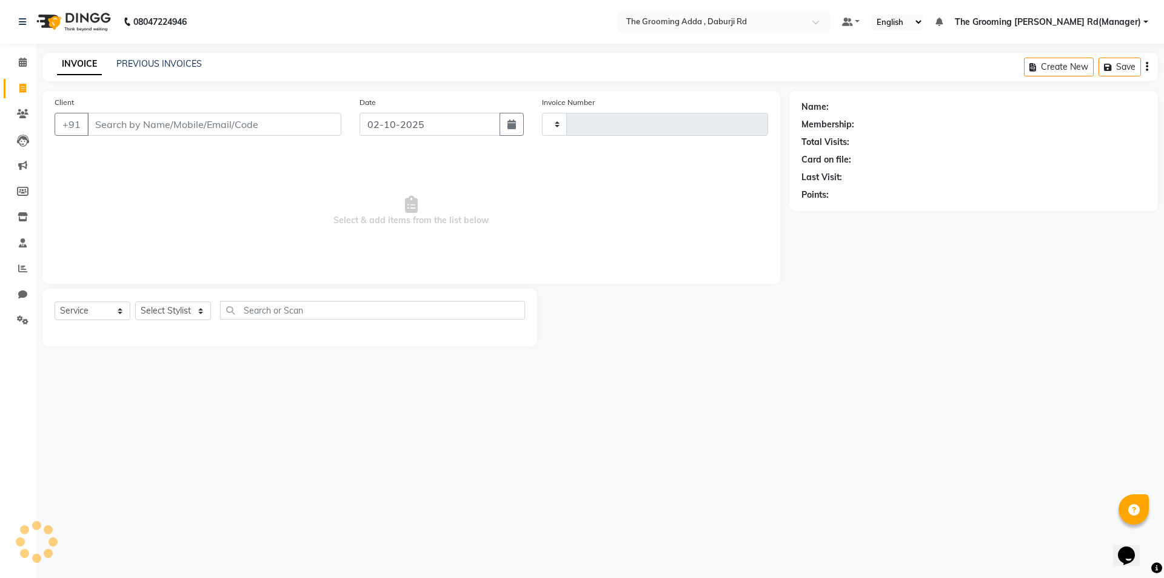
type input "2463"
click at [135, 135] on input "Client" at bounding box center [214, 124] width 254 height 23
select select "8001"
type input "7711900037"
select select "1: Object"
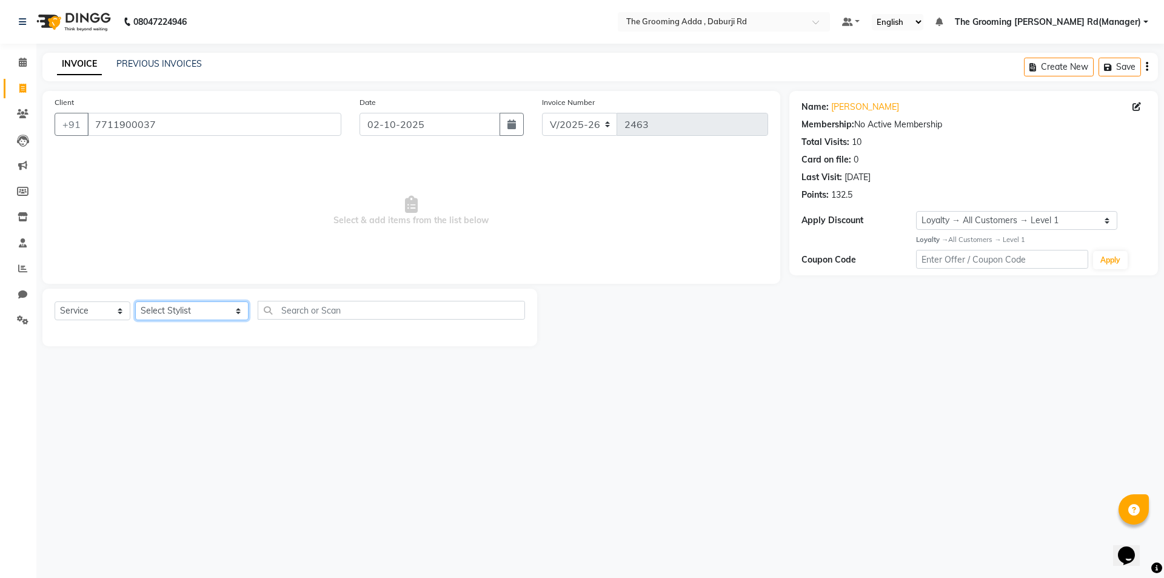
click at [209, 304] on select "Select Stylist [PERSON_NAME] [PERSON_NAME] [PERSON_NAME] [PERSON_NAME] [PERSON_…" at bounding box center [191, 310] width 113 height 19
select select "79355"
click at [135, 301] on select "Select Stylist [PERSON_NAME] [PERSON_NAME] [PERSON_NAME] [PERSON_NAME] [PERSON_…" at bounding box center [191, 310] width 113 height 19
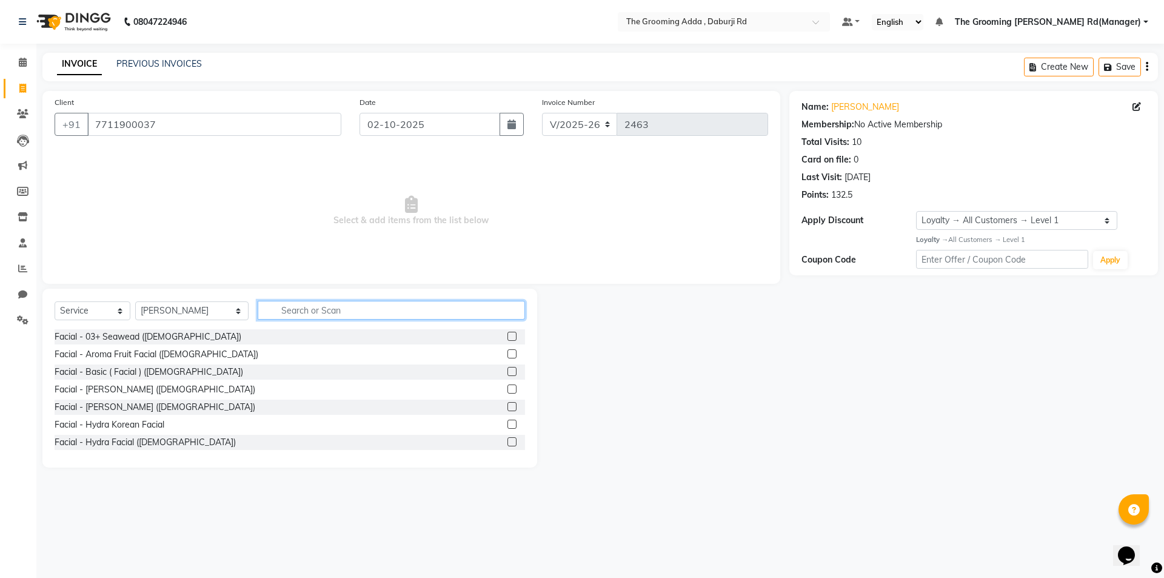
click at [274, 316] on input "text" at bounding box center [391, 310] width 267 height 19
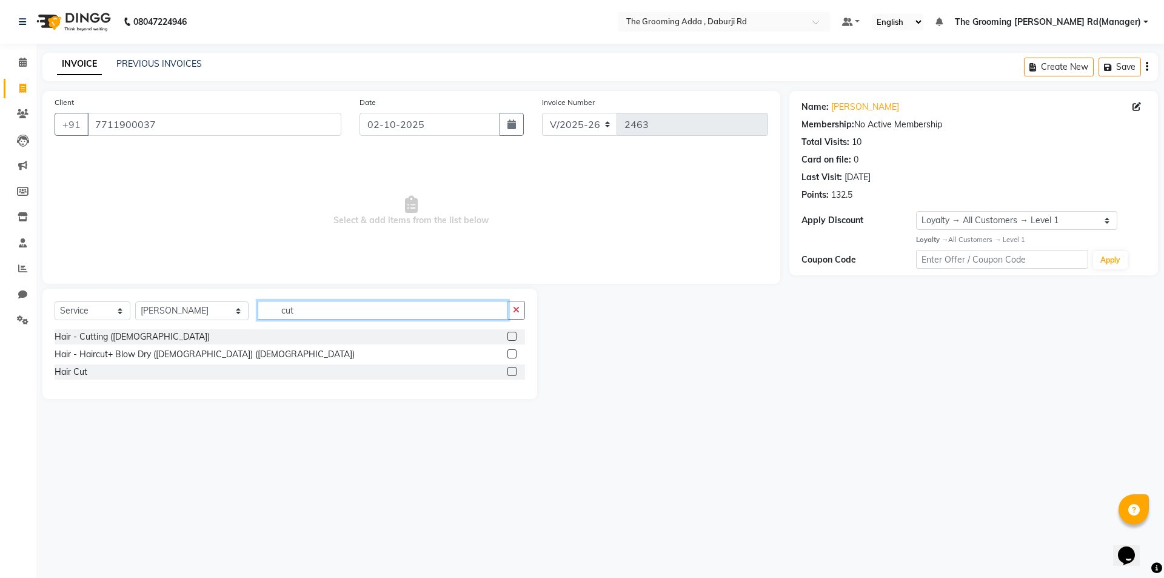
type input "cut"
click at [509, 371] on label at bounding box center [511, 371] width 9 height 9
click at [509, 371] on input "checkbox" at bounding box center [511, 372] width 8 height 8
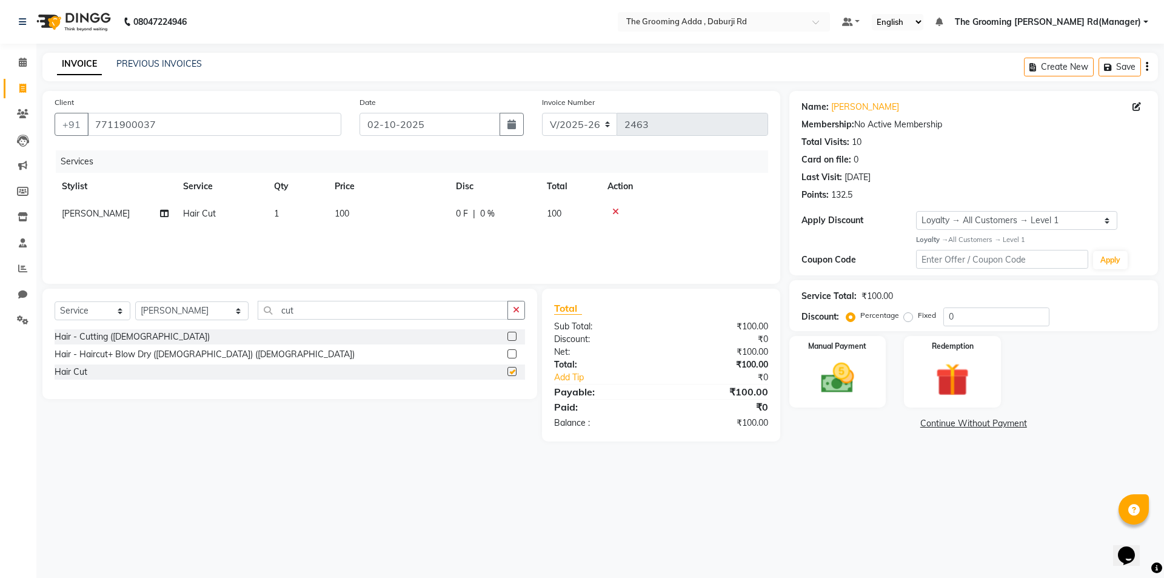
checkbox input "false"
drag, startPoint x: 331, startPoint y: 319, endPoint x: 256, endPoint y: 318, distance: 74.5
click at [258, 318] on input "cut" at bounding box center [383, 310] width 250 height 19
type input "be"
click at [512, 336] on label at bounding box center [511, 336] width 9 height 9
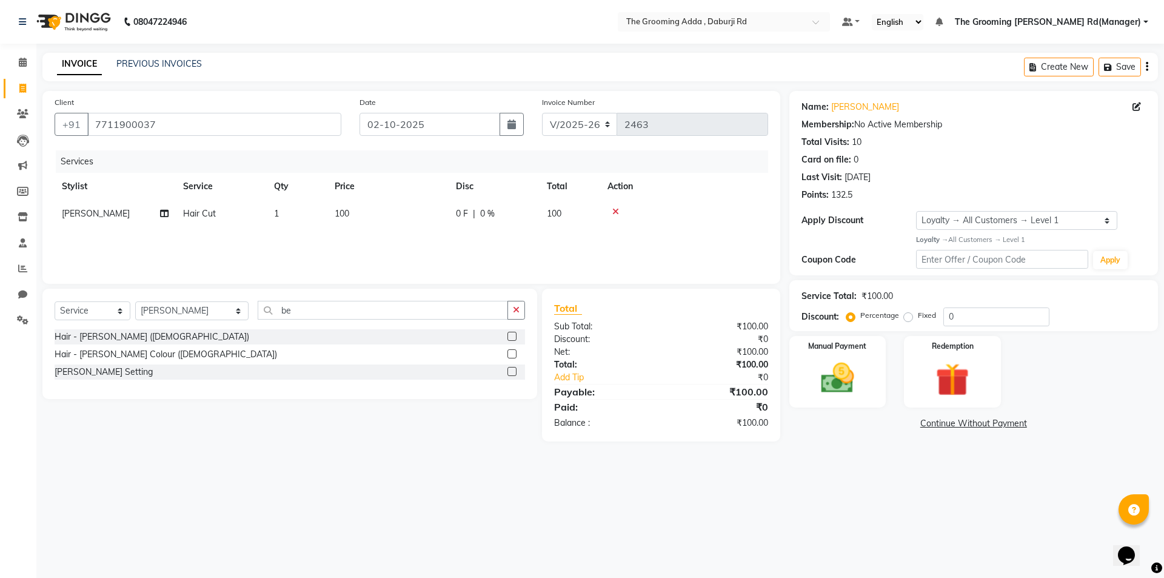
click at [512, 336] on input "checkbox" at bounding box center [511, 337] width 8 height 8
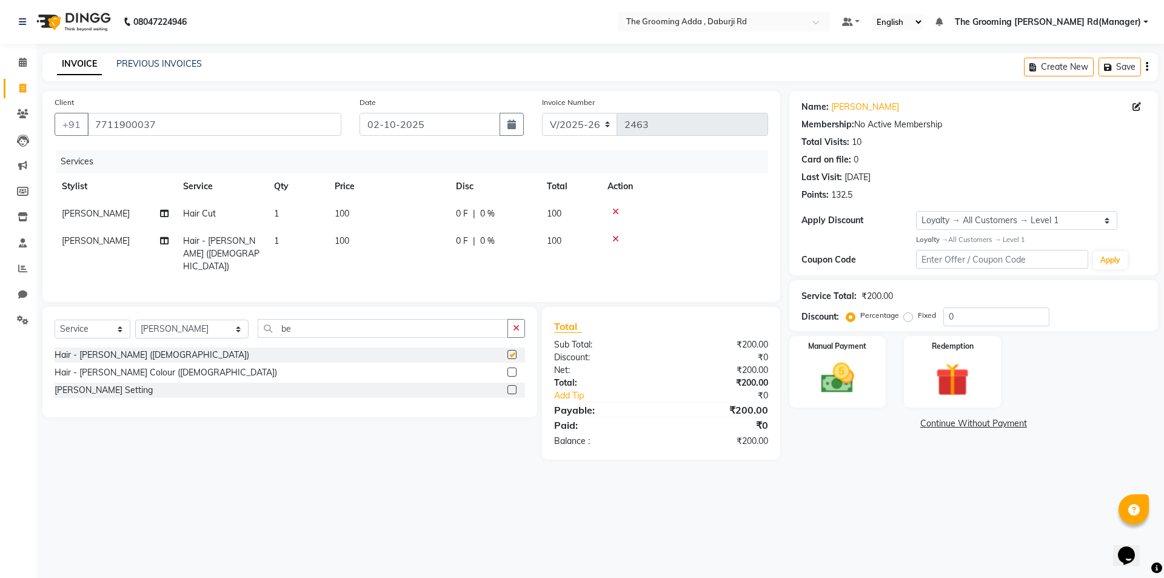
checkbox input "false"
drag, startPoint x: 296, startPoint y: 313, endPoint x: 267, endPoint y: 313, distance: 29.7
click at [267, 319] on input "be" at bounding box center [383, 328] width 250 height 19
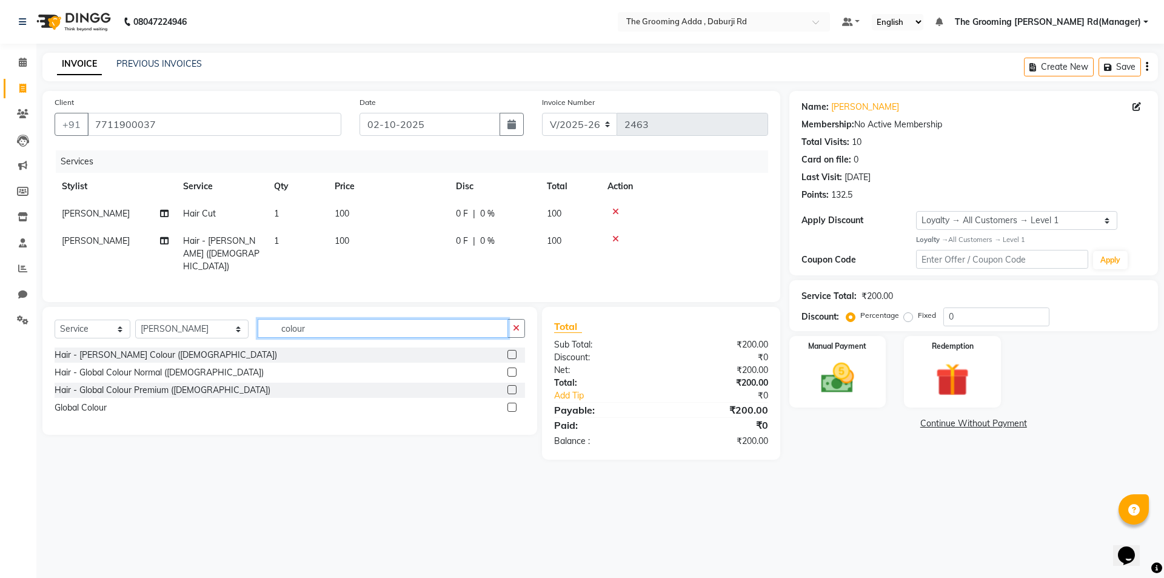
type input "colour"
click at [509, 367] on label at bounding box center [511, 371] width 9 height 9
click at [509, 368] on input "checkbox" at bounding box center [511, 372] width 8 height 8
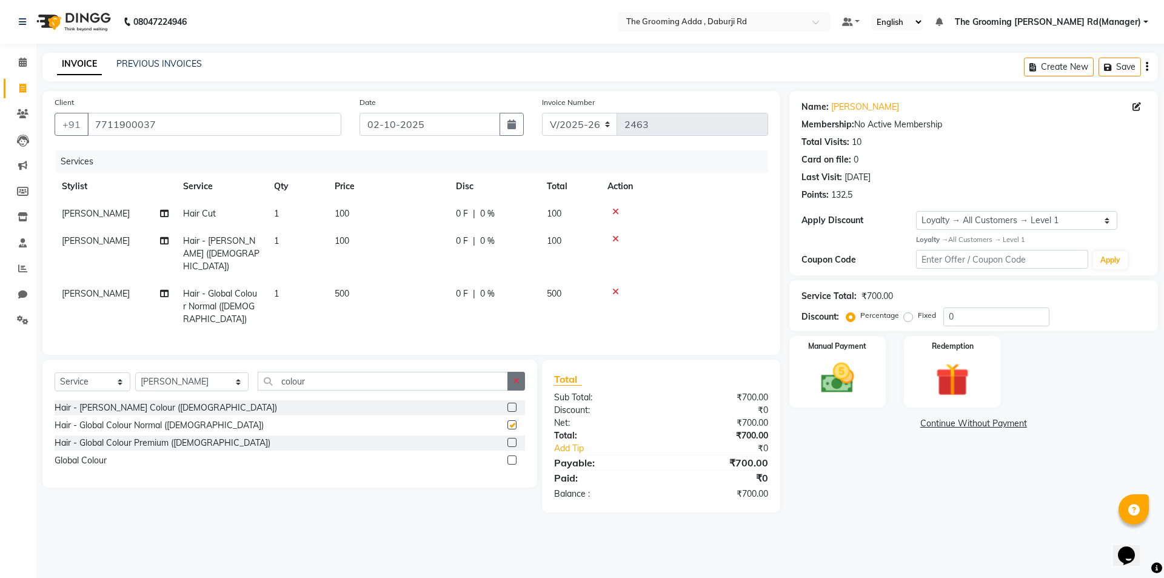
checkbox input "false"
drag, startPoint x: 324, startPoint y: 353, endPoint x: 218, endPoint y: 352, distance: 106.1
click at [218, 372] on div "Select Service Product Membership Package Voucher Prepaid Gift Card Select Styl…" at bounding box center [290, 386] width 470 height 28
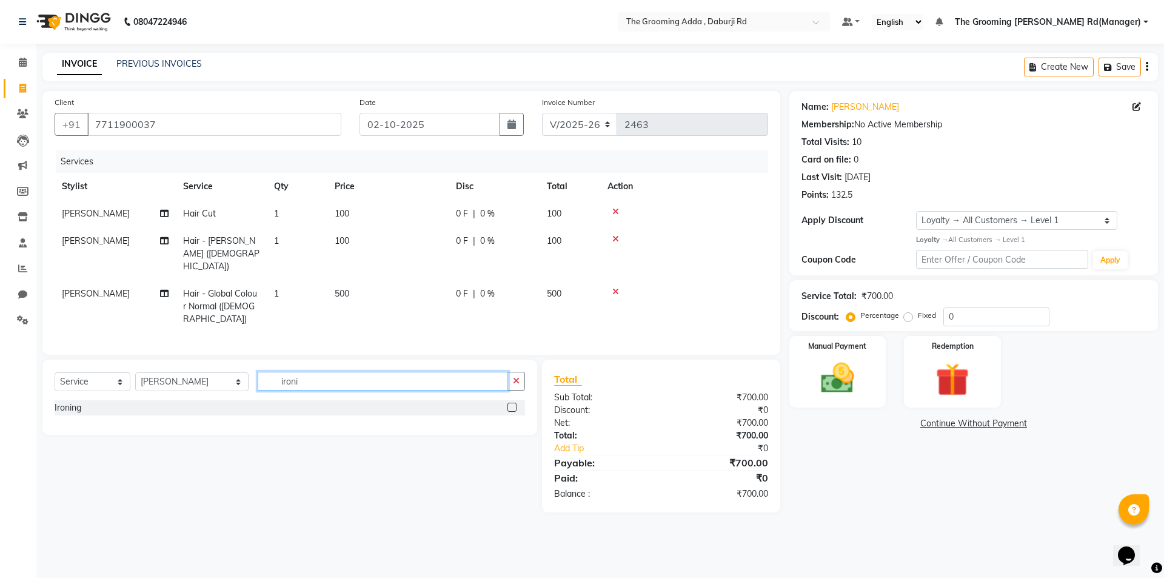
type input "ironi"
click at [508, 402] on label at bounding box center [511, 406] width 9 height 9
click at [508, 404] on input "checkbox" at bounding box center [511, 408] width 8 height 8
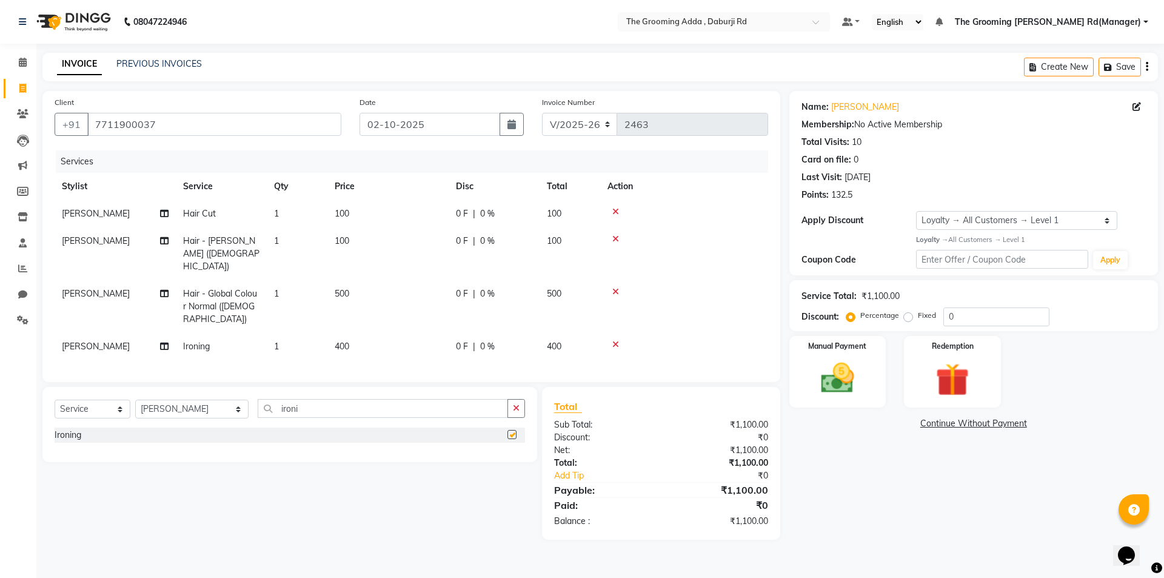
checkbox input "false"
